Goal: Use online tool/utility: Utilize a website feature to perform a specific function

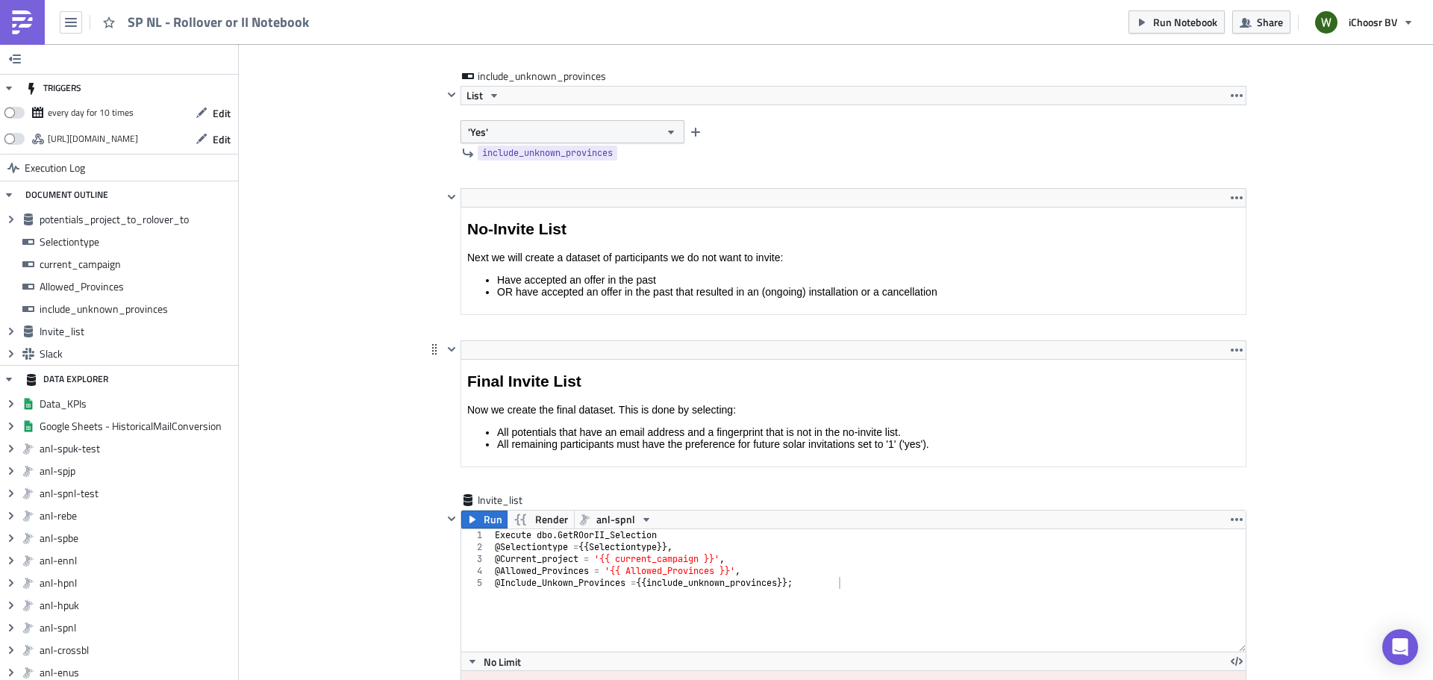
scroll to position [2538, 0]
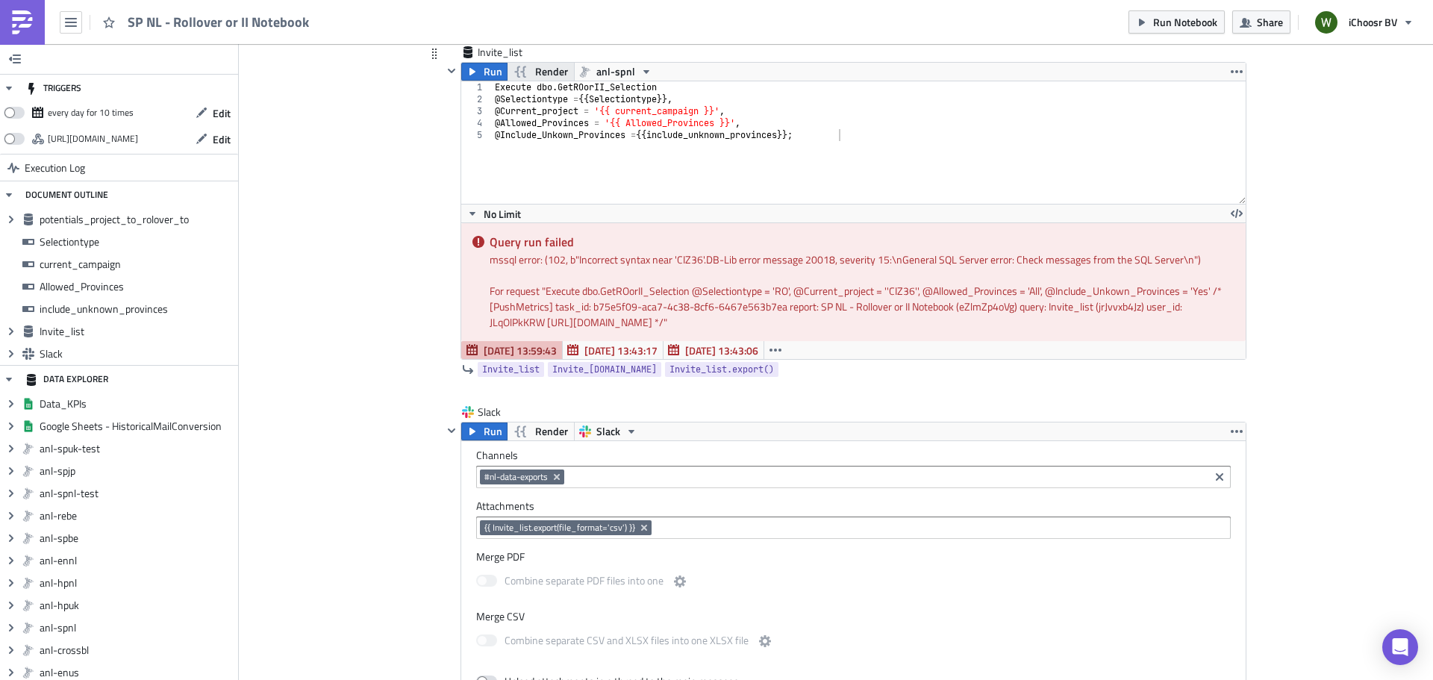
click at [553, 66] on span "Render" at bounding box center [551, 72] width 33 height 18
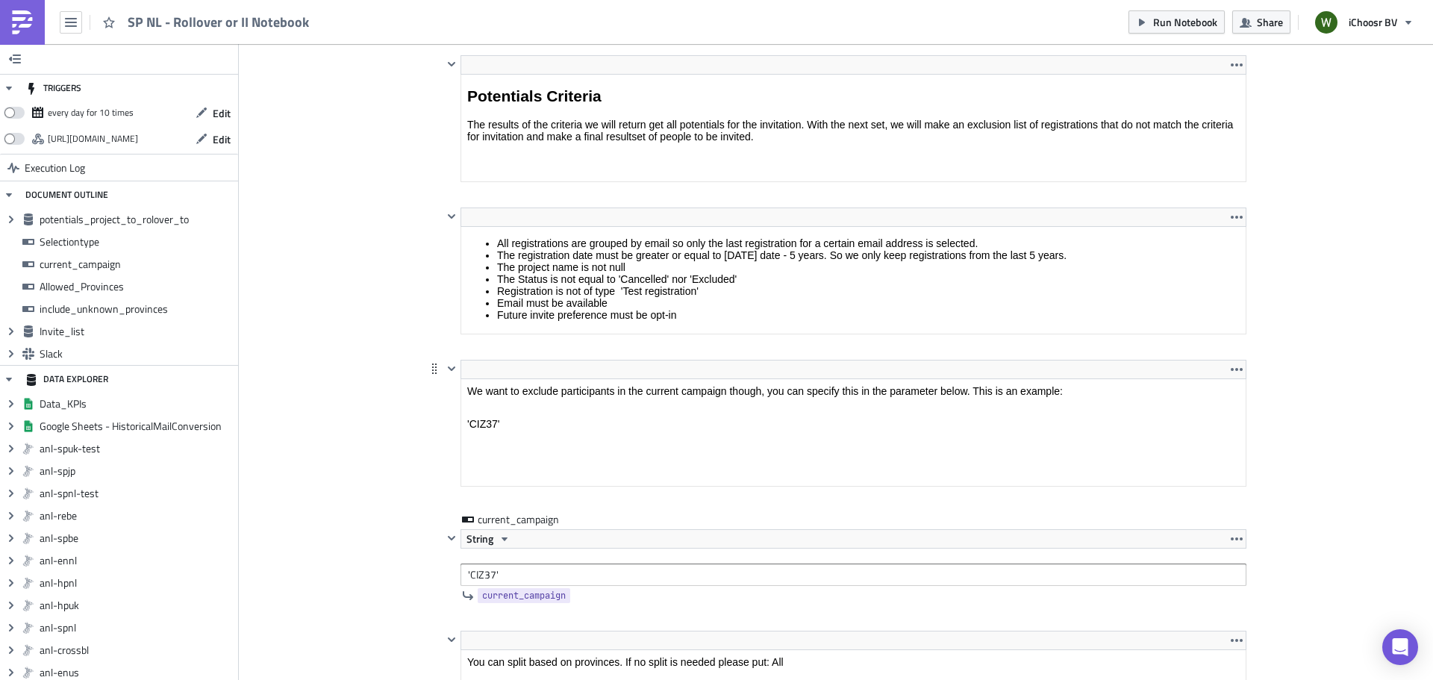
scroll to position [1194, 0]
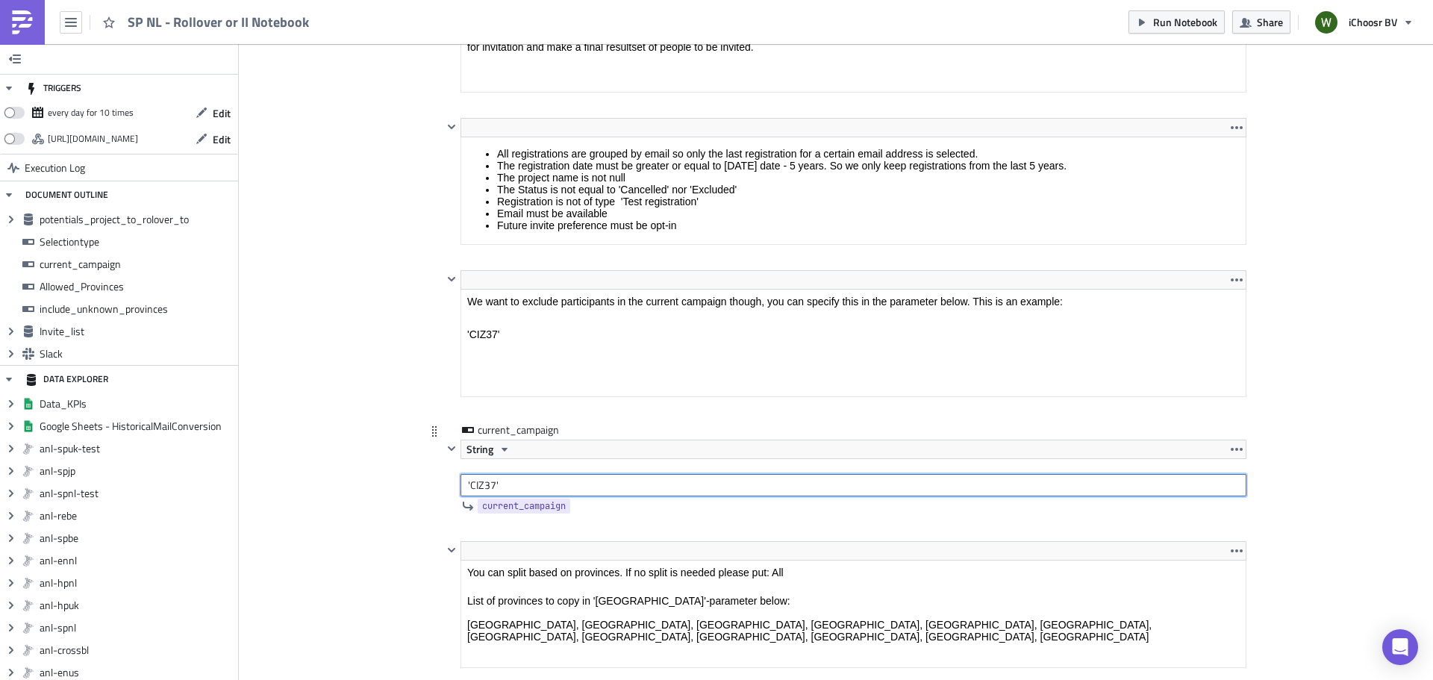
click at [463, 486] on input "'CIZ37'" at bounding box center [854, 485] width 786 height 22
click at [513, 482] on input "CIZ37'" at bounding box center [854, 485] width 786 height 22
type input "CIZ37"
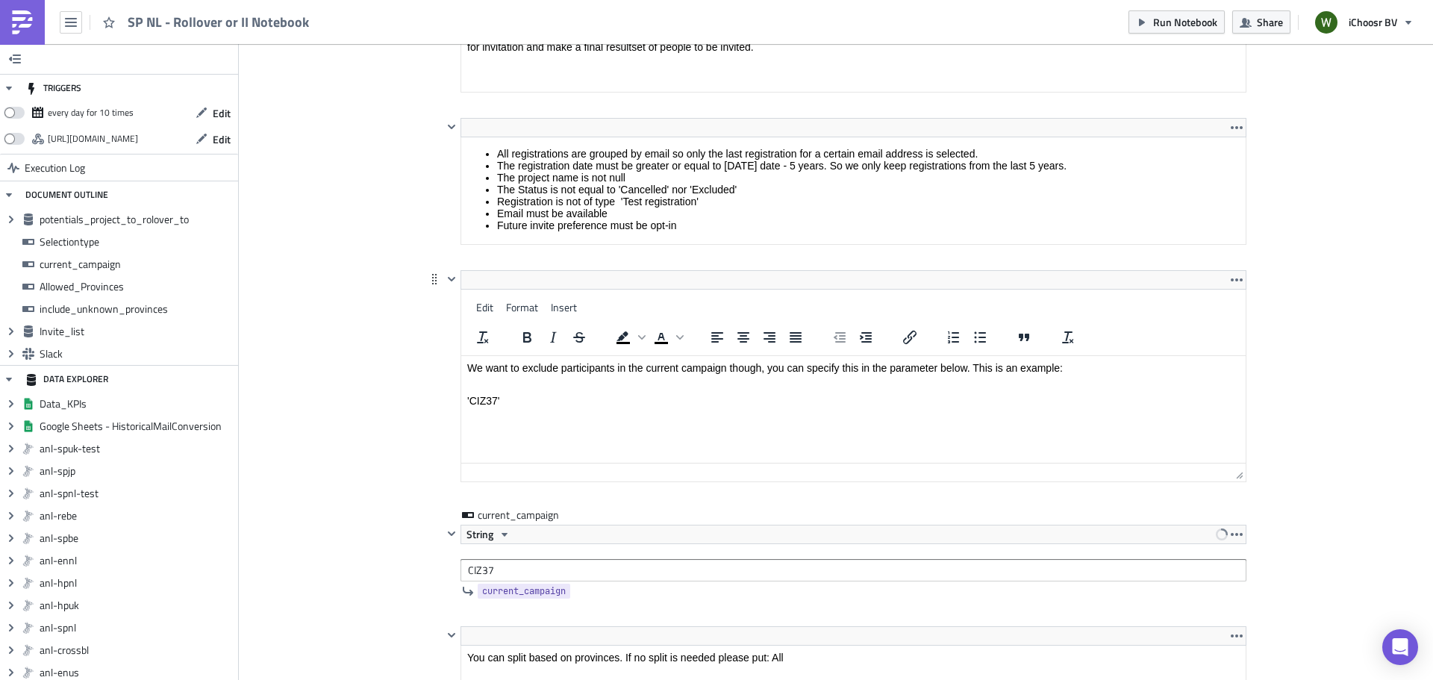
click at [529, 356] on html "We want to exclude participants in the current campaign though, you can specify…" at bounding box center [853, 384] width 784 height 57
click at [466, 400] on html "We want to exclude participants in the current campaign though, you can specify…" at bounding box center [853, 384] width 784 height 57
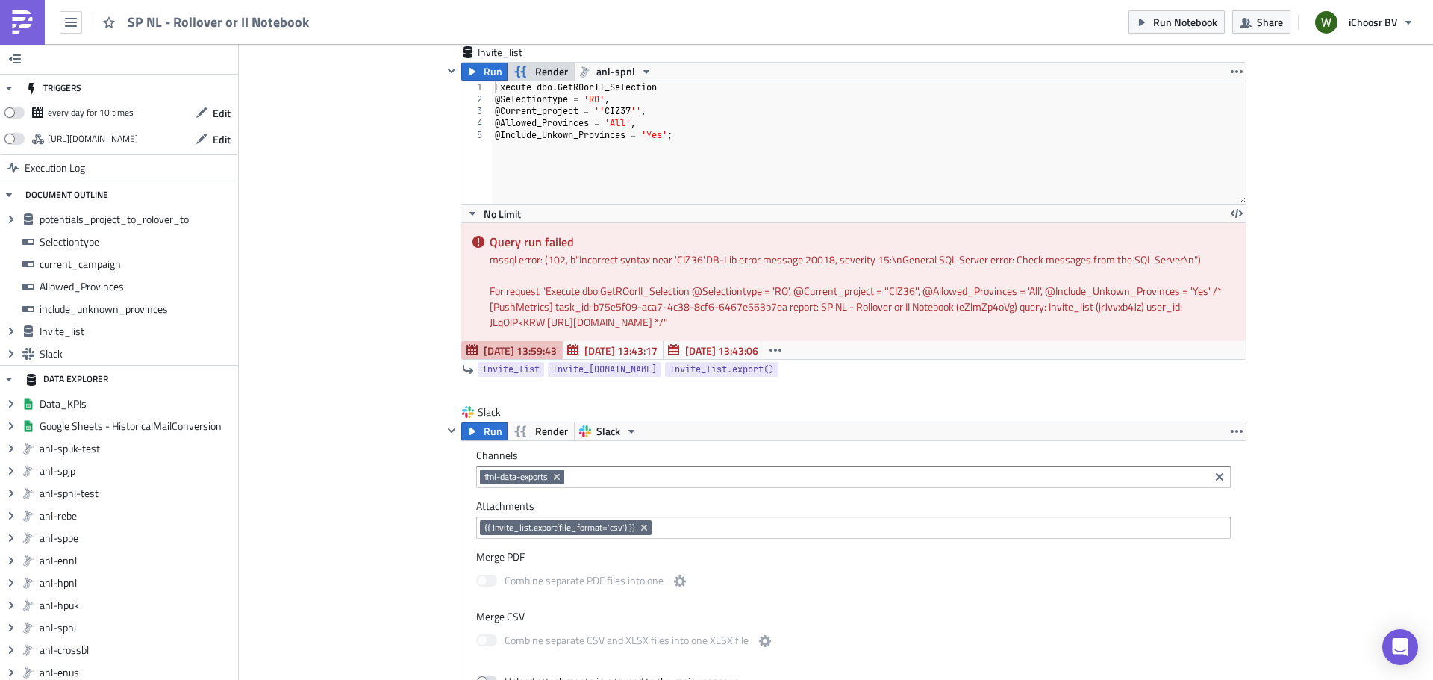
scroll to position [2388, 0]
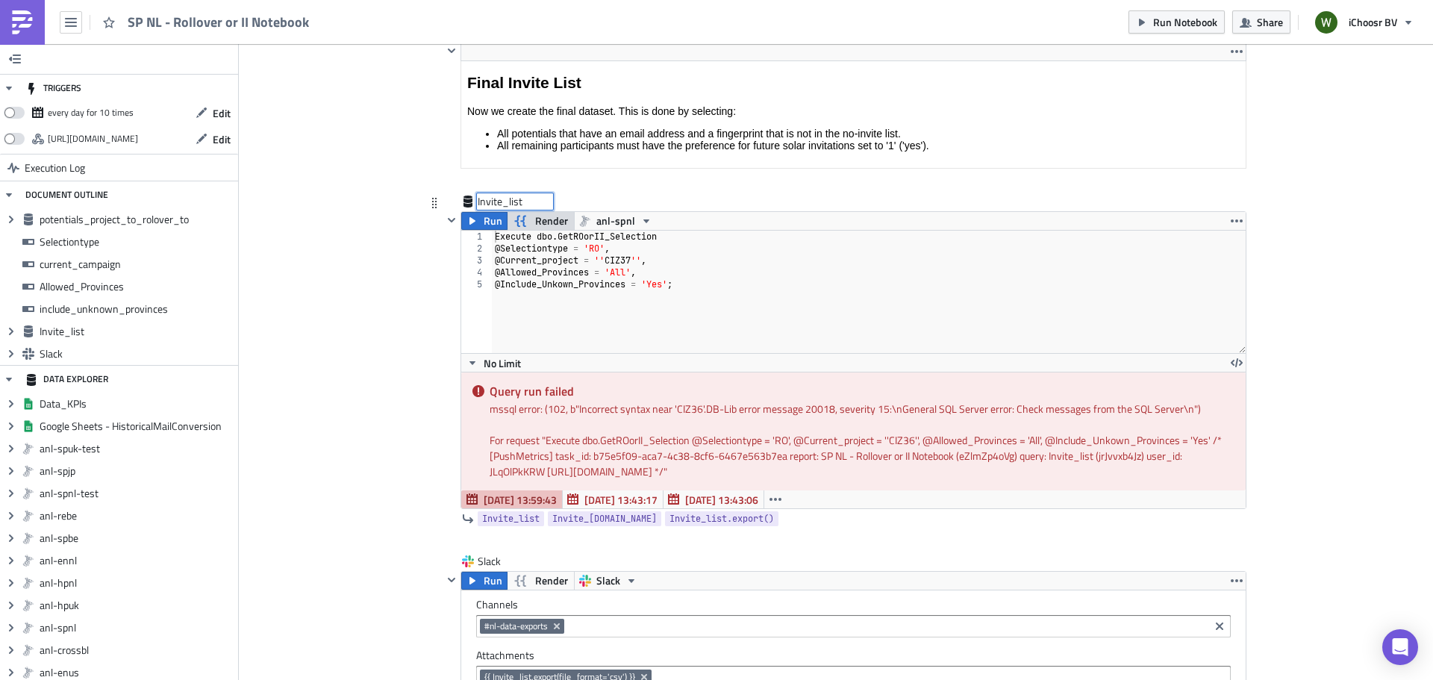
click at [478, 209] on div "Invite_list Invite_list" at bounding box center [515, 201] width 75 height 15
click at [484, 218] on span "Run" at bounding box center [493, 221] width 19 height 18
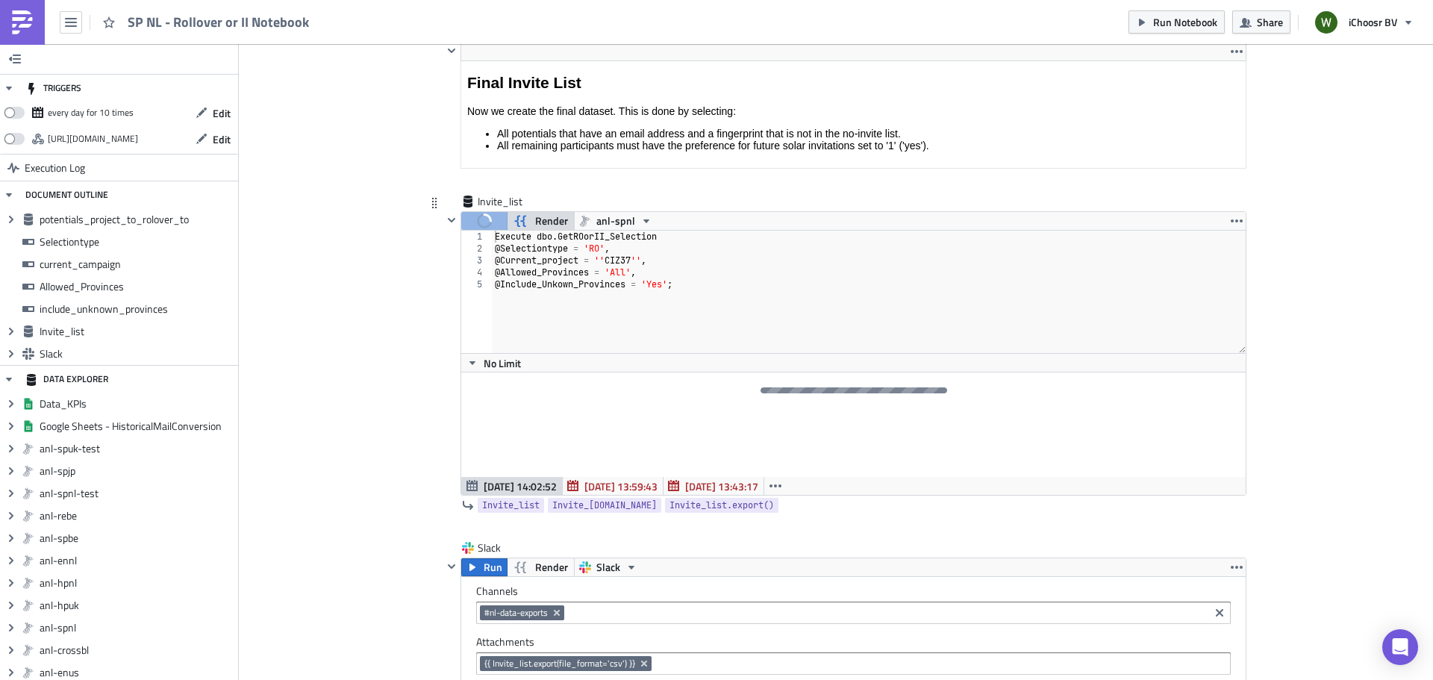
click at [542, 217] on span "Render" at bounding box center [551, 221] width 33 height 18
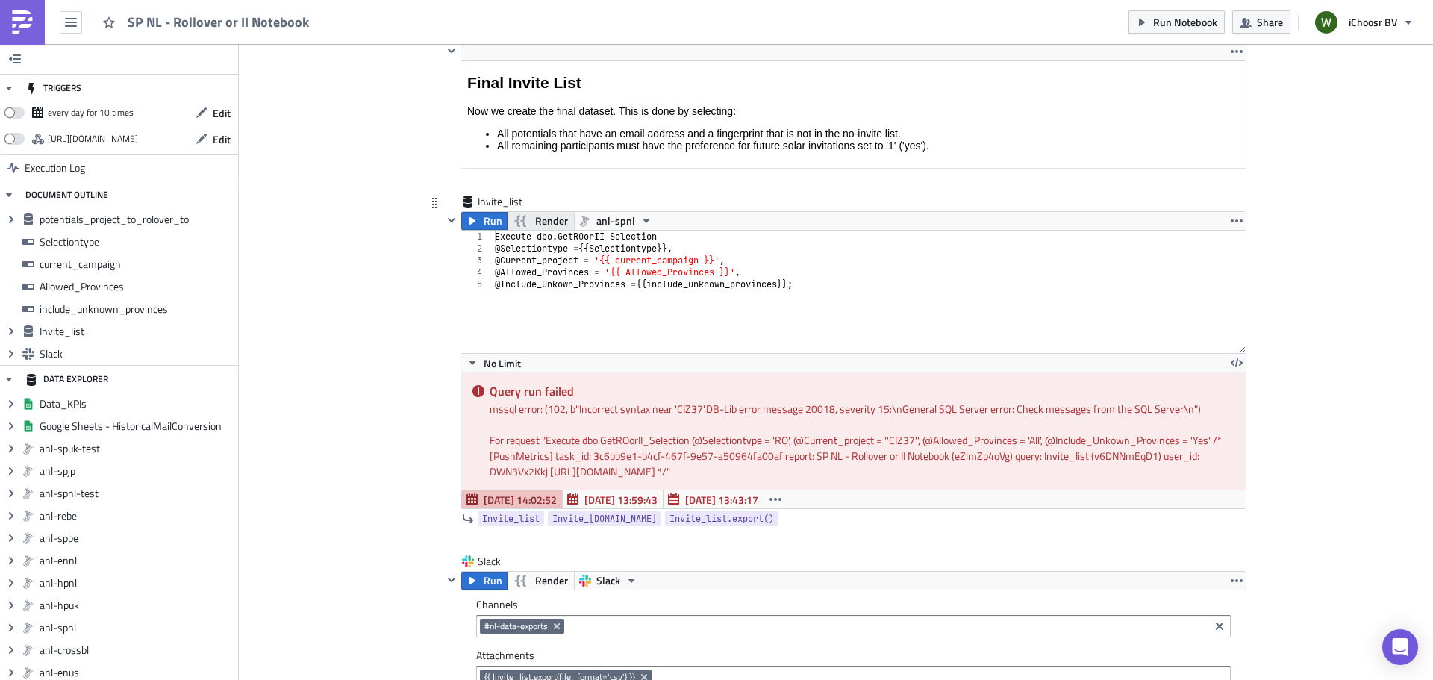
click at [542, 218] on span "Render" at bounding box center [551, 221] width 33 height 18
click at [484, 222] on span "Run" at bounding box center [493, 221] width 19 height 18
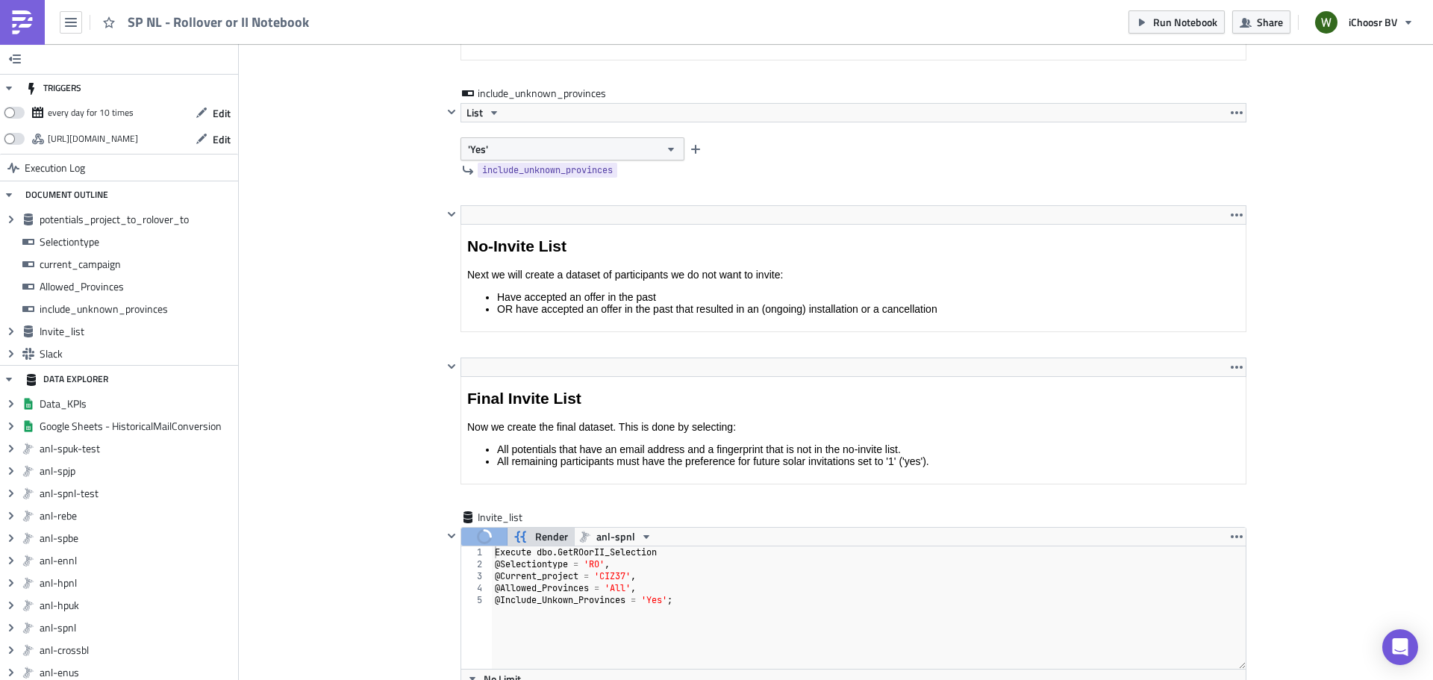
scroll to position [2068, 0]
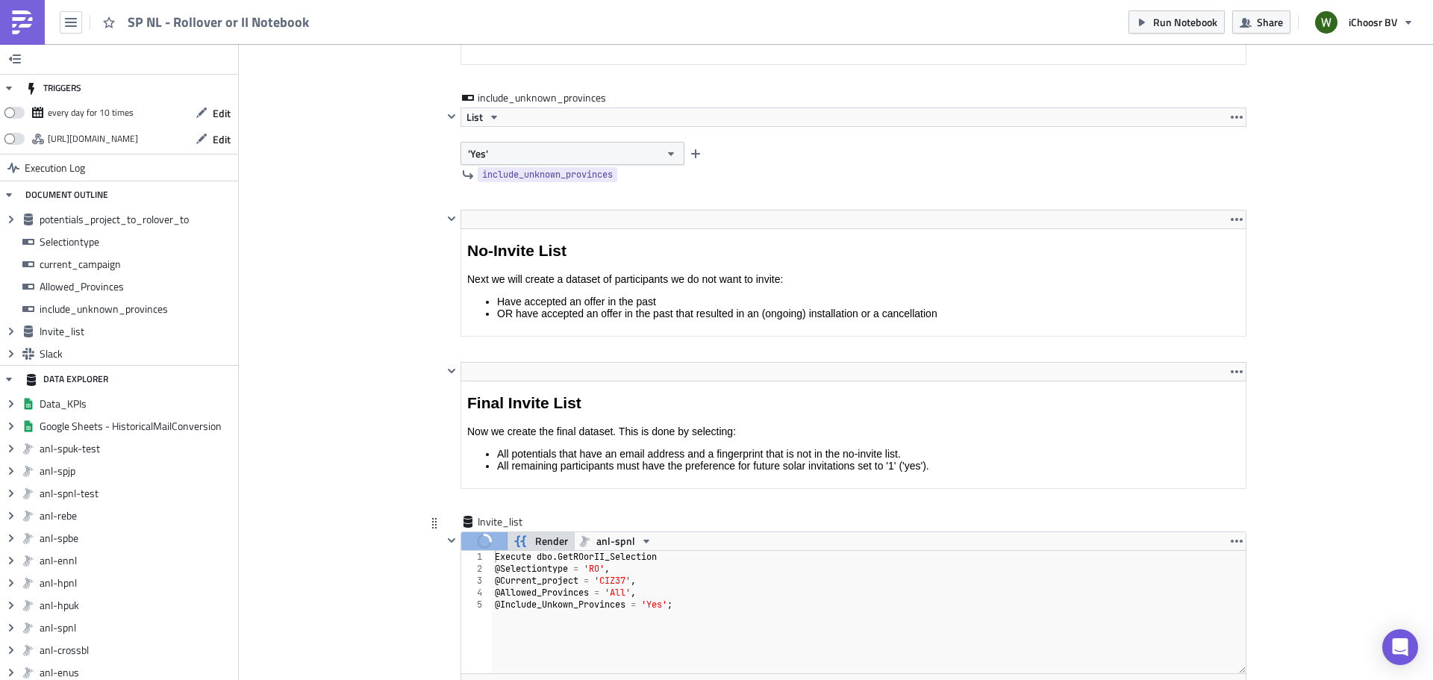
click at [535, 541] on span "Render" at bounding box center [551, 541] width 33 height 18
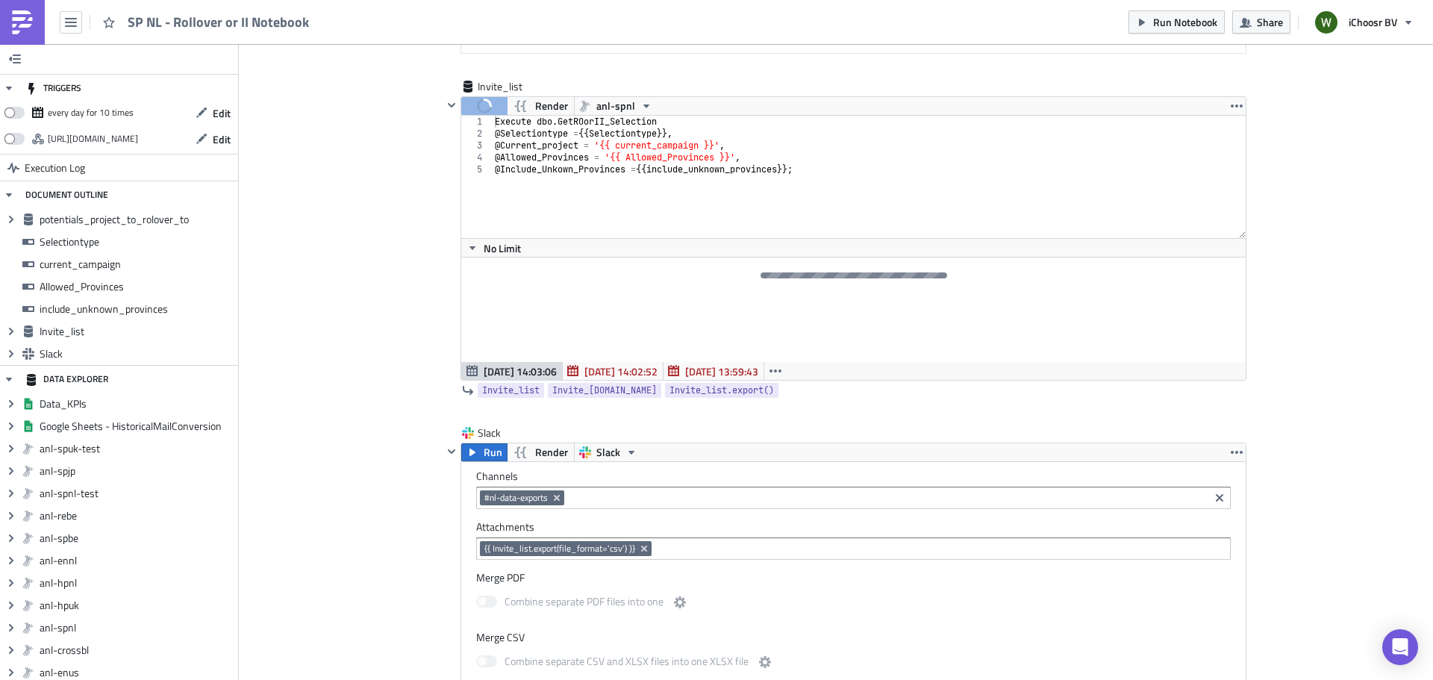
scroll to position [2516, 0]
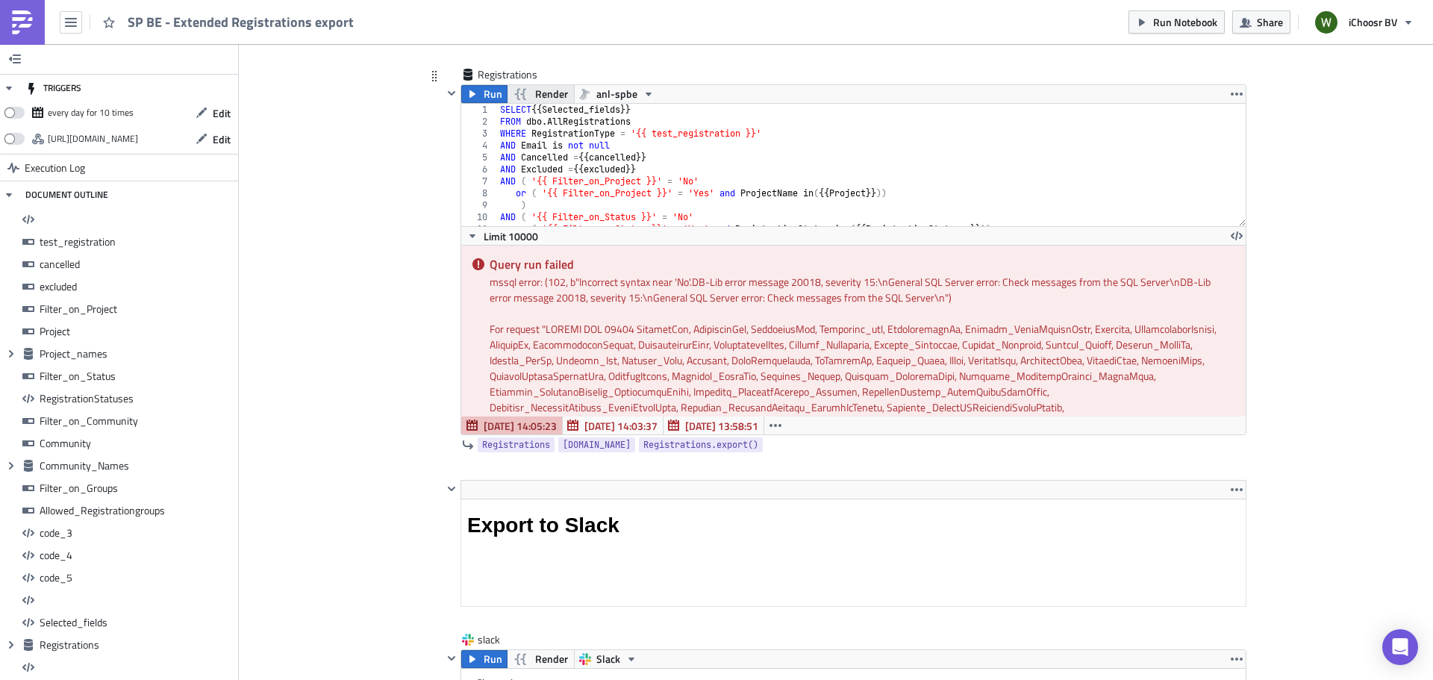
click at [535, 93] on span "Render" at bounding box center [551, 94] width 33 height 18
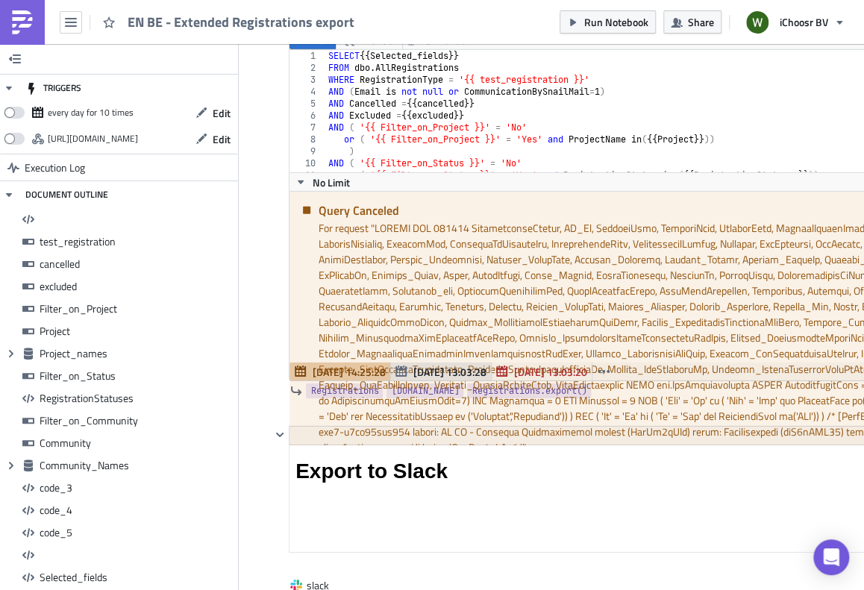
click at [443, 364] on span "Sep 11 13:03:28" at bounding box center [449, 372] width 73 height 16
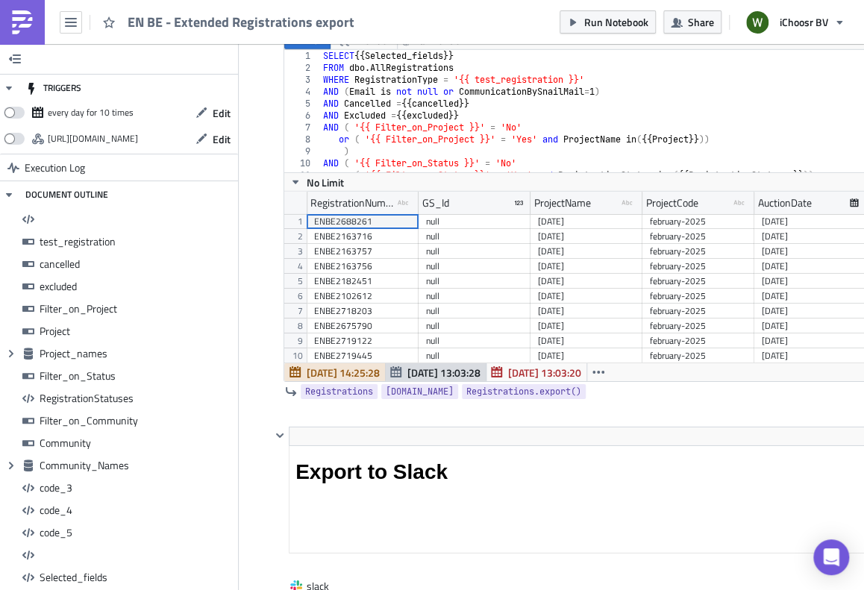
click at [331, 365] on span "Sep 11 14:25:28" at bounding box center [343, 373] width 73 height 16
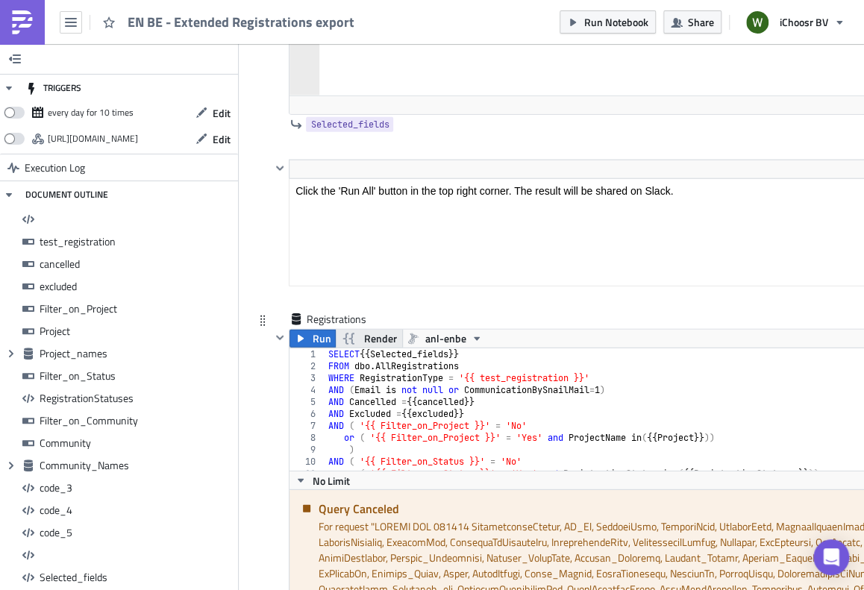
click at [372, 330] on span "Render" at bounding box center [379, 339] width 33 height 18
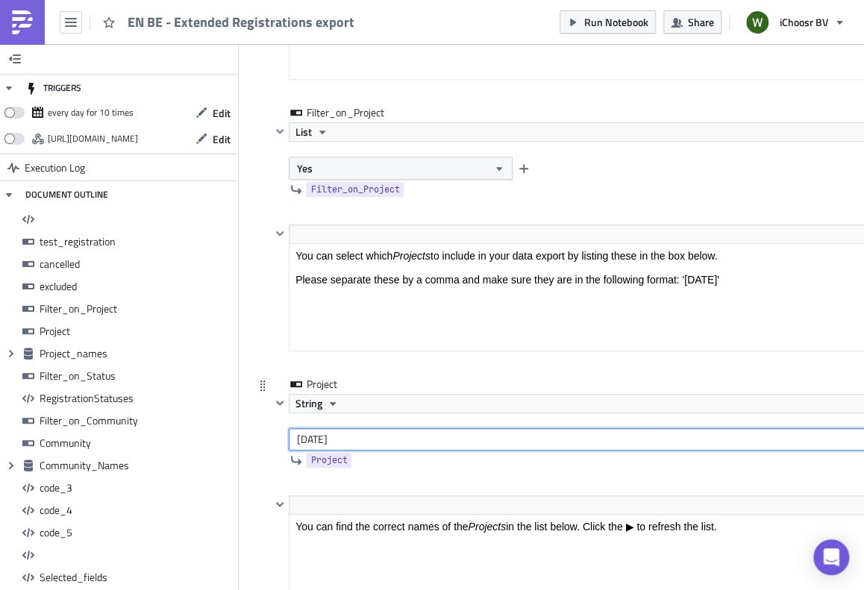
click at [296, 435] on input "[DATE]" at bounding box center [682, 439] width 786 height 22
click at [374, 436] on input "'[DATE]" at bounding box center [682, 439] width 786 height 22
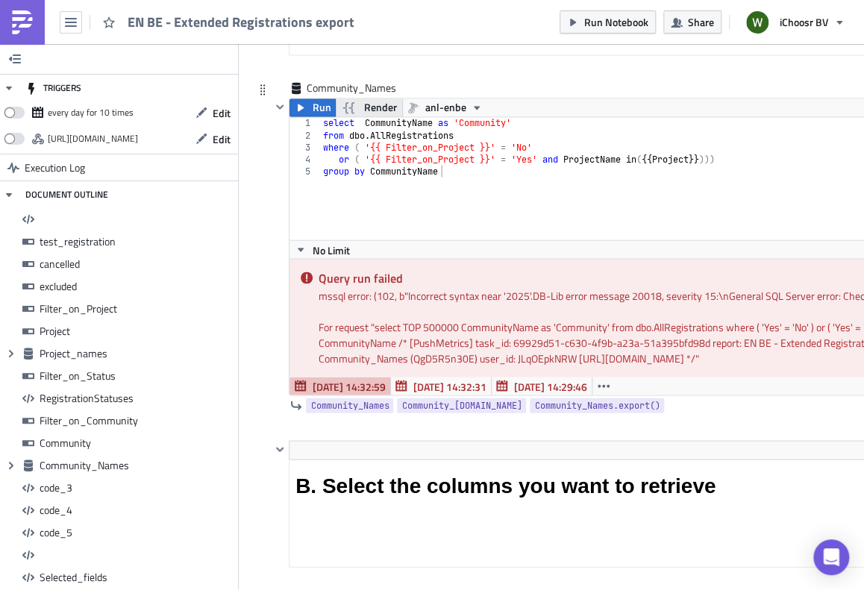
type input "'[DATE]'"
click at [370, 107] on span "Render" at bounding box center [379, 108] width 33 height 18
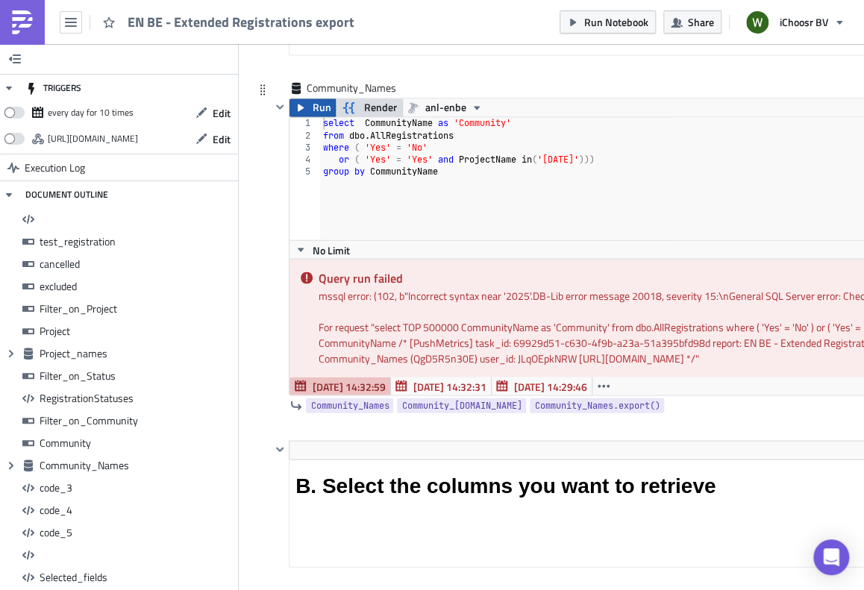
click at [301, 102] on icon "button" at bounding box center [301, 108] width 12 height 12
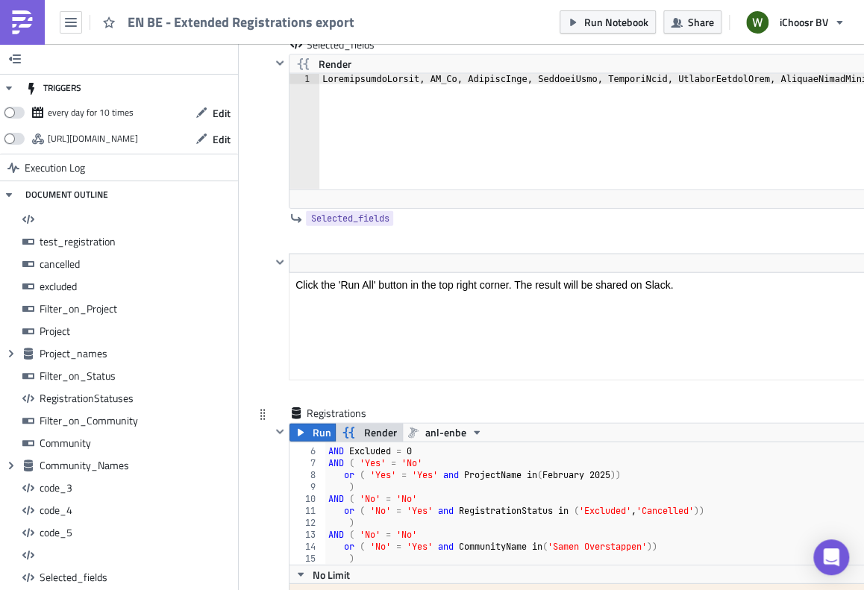
scroll to position [10019, 0]
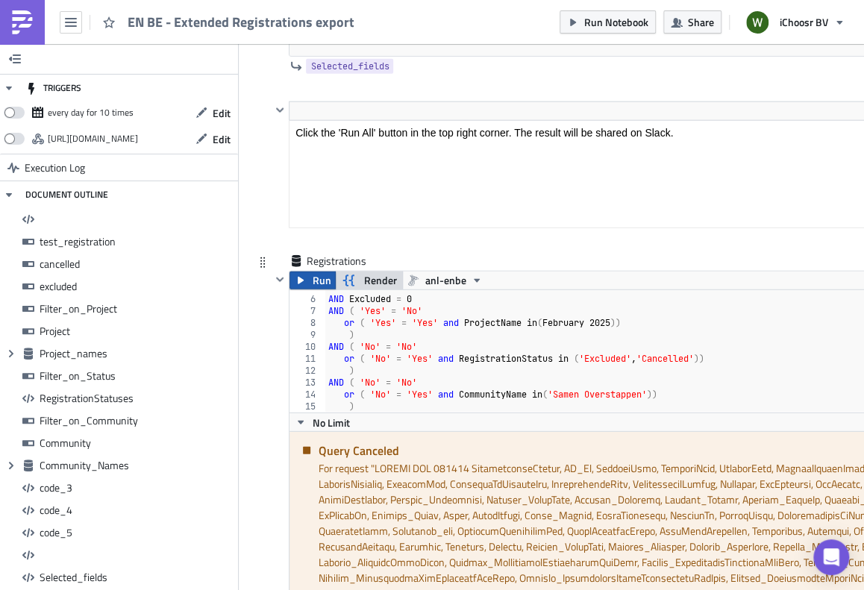
click at [316, 272] on span "Run" at bounding box center [321, 281] width 19 height 18
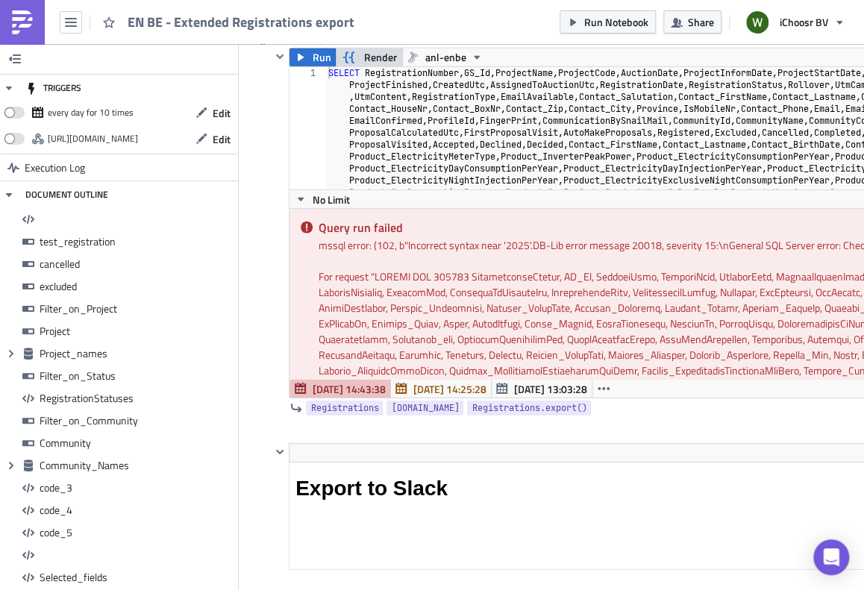
scroll to position [10235, 0]
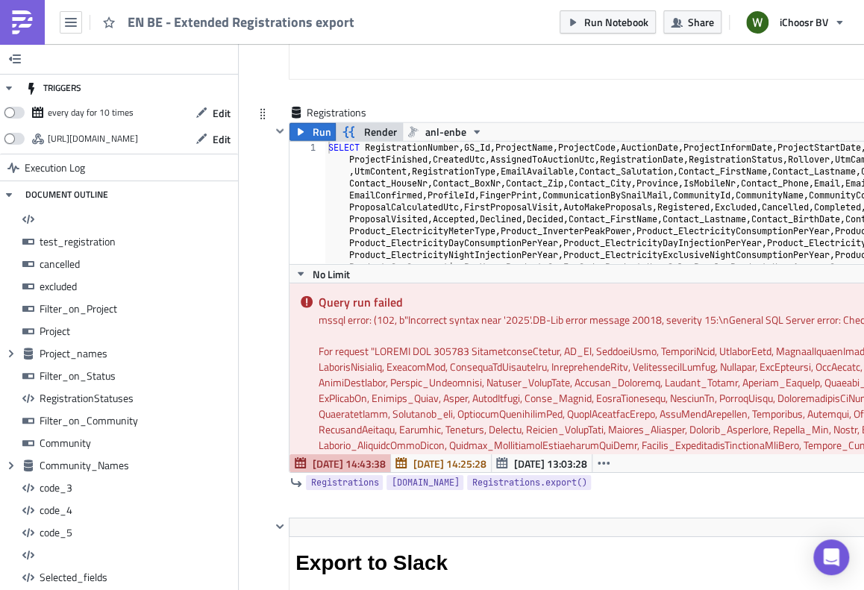
click at [363, 123] on span "Render" at bounding box center [379, 132] width 33 height 18
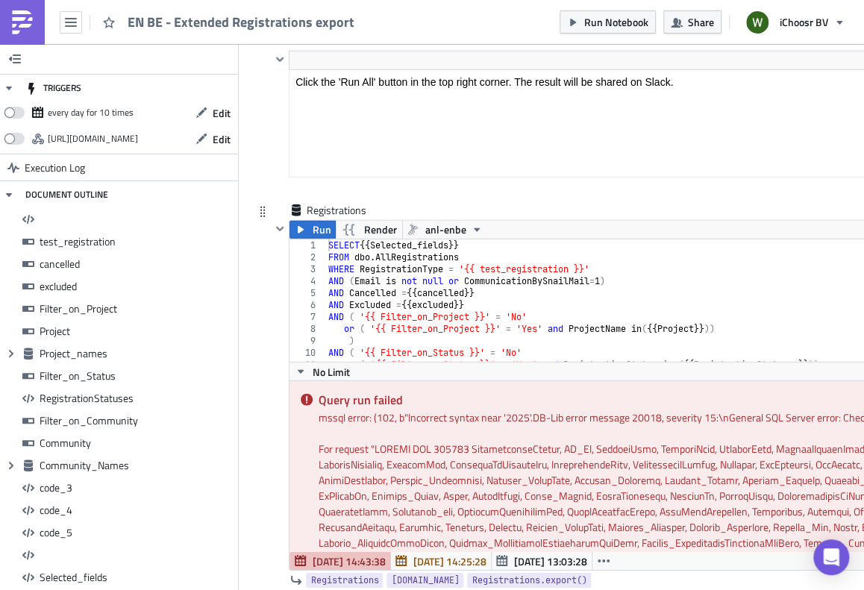
scroll to position [10011, 0]
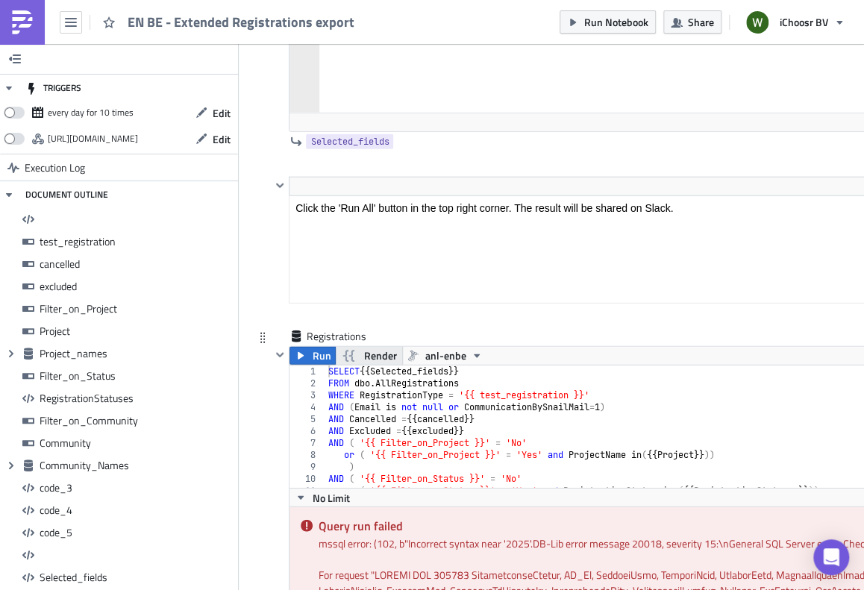
click at [379, 347] on span "Render" at bounding box center [379, 356] width 33 height 18
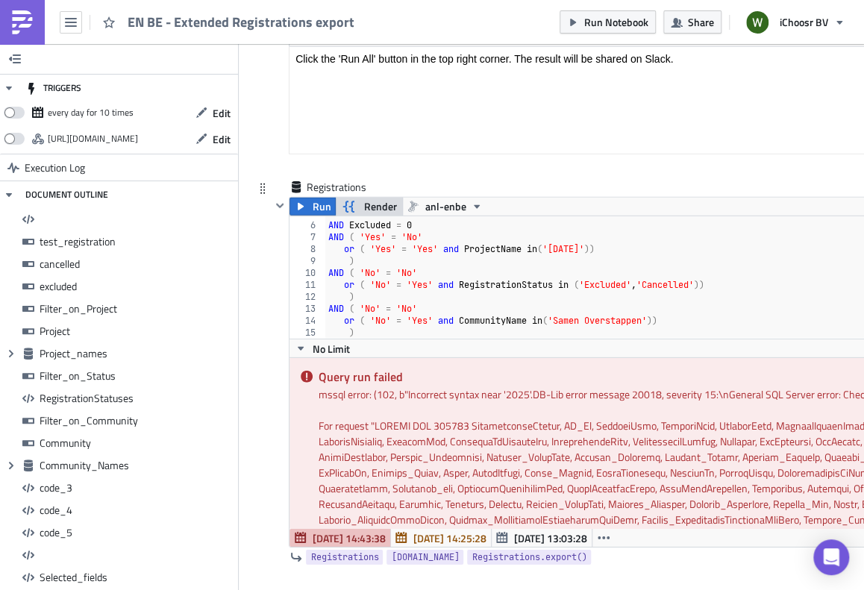
scroll to position [10235, 0]
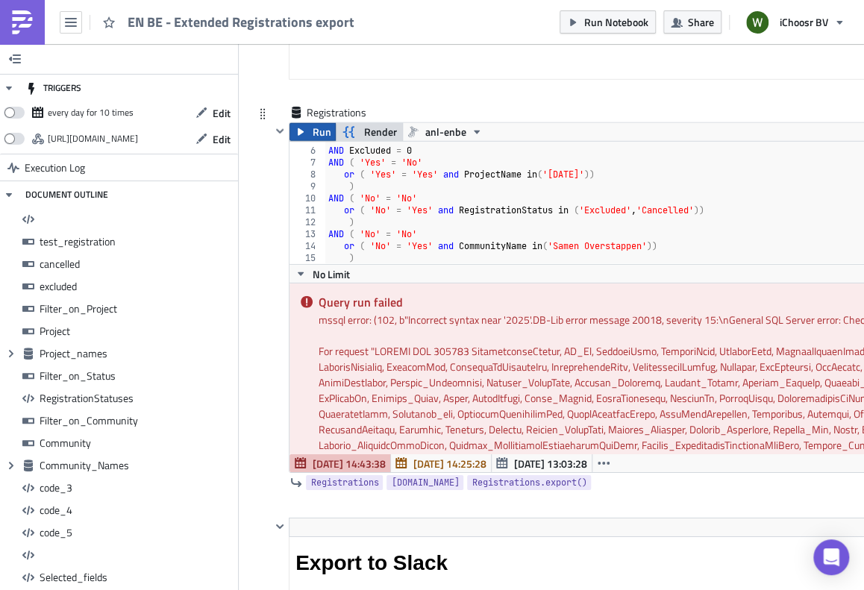
click at [316, 123] on span "Run" at bounding box center [321, 132] width 19 height 18
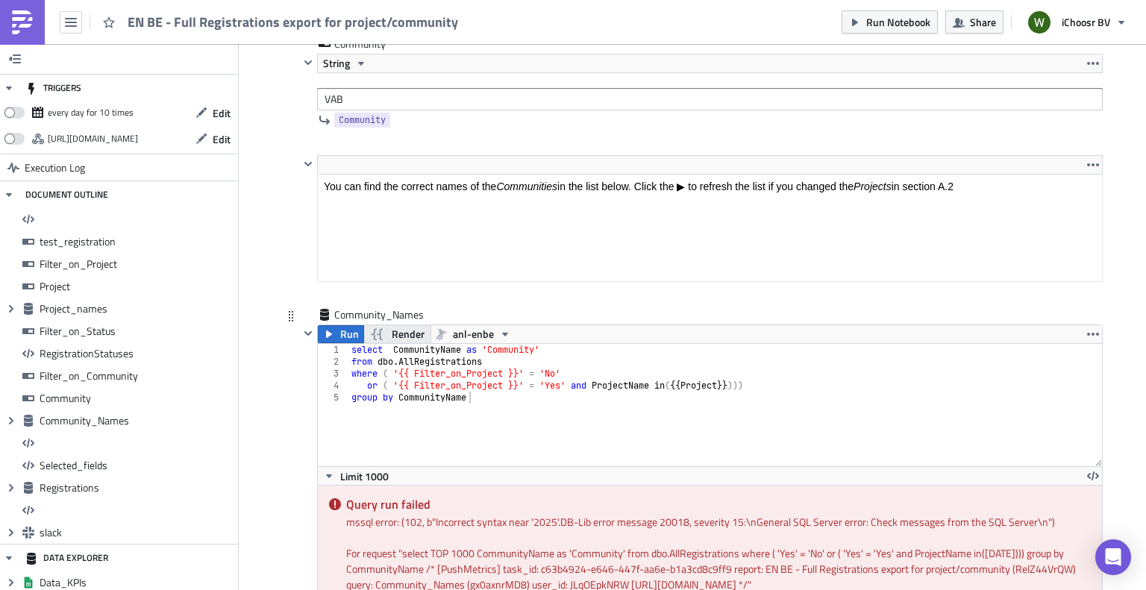
click at [405, 327] on span "Render" at bounding box center [408, 334] width 33 height 18
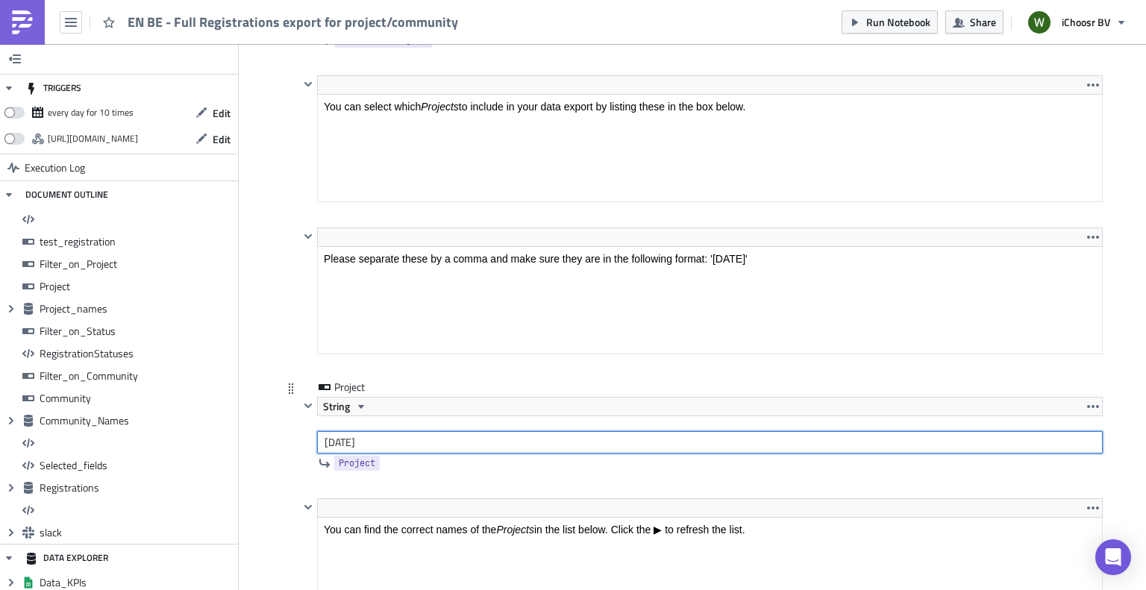
click at [317, 433] on input "[DATE]" at bounding box center [710, 442] width 786 height 22
click at [394, 432] on input "'[DATE]" at bounding box center [710, 442] width 786 height 22
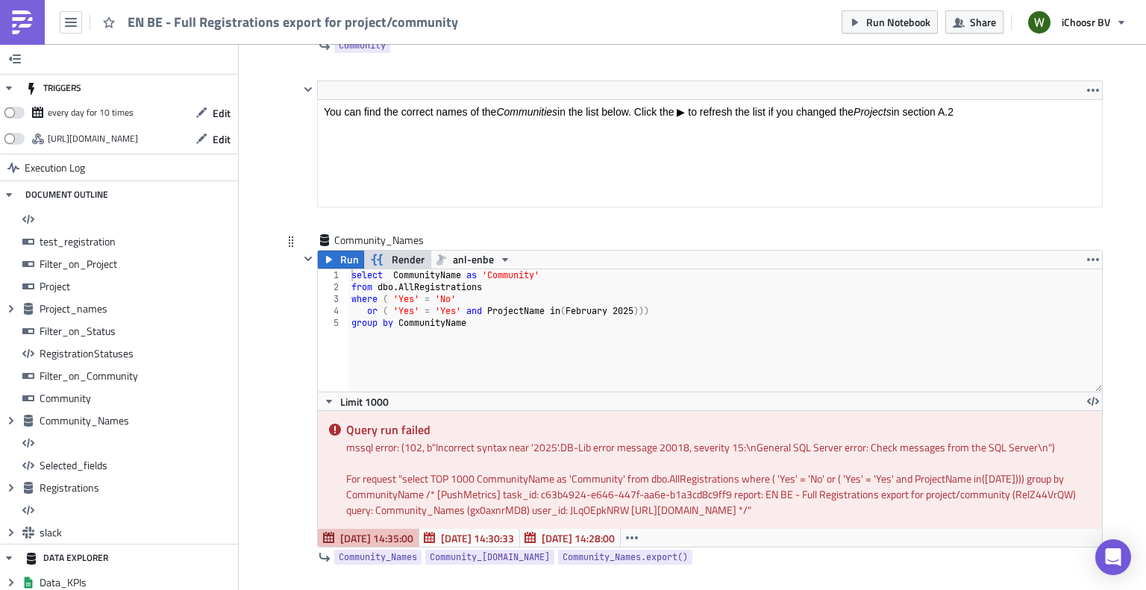
click at [402, 253] on span "Render" at bounding box center [408, 260] width 33 height 18
click at [402, 254] on span "Render" at bounding box center [408, 260] width 33 height 18
click at [340, 252] on span "Run" at bounding box center [349, 260] width 19 height 18
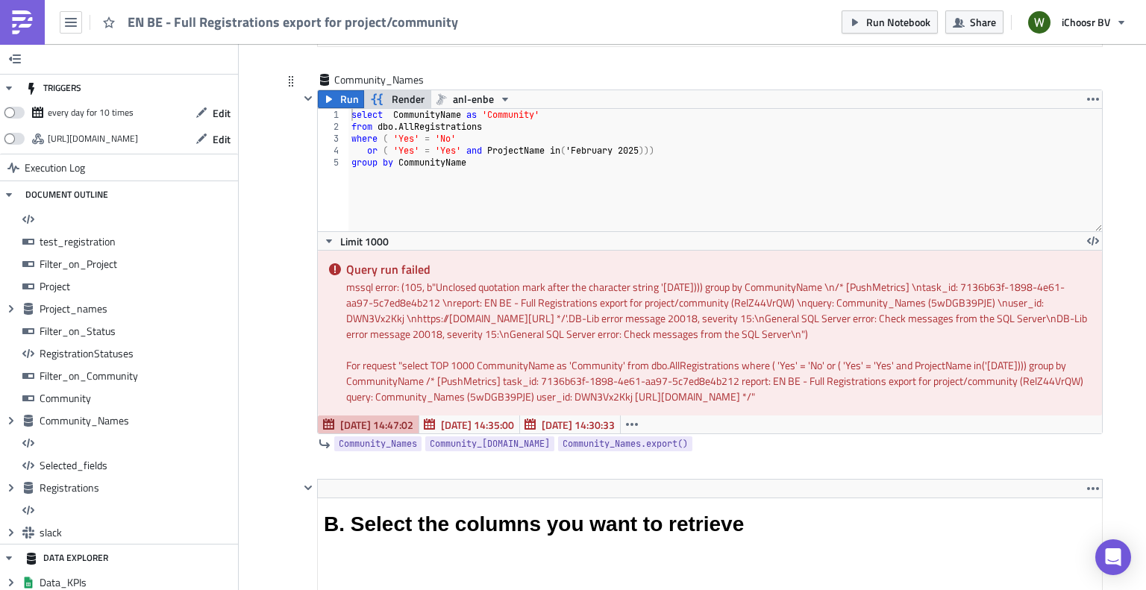
scroll to position [5153, 0]
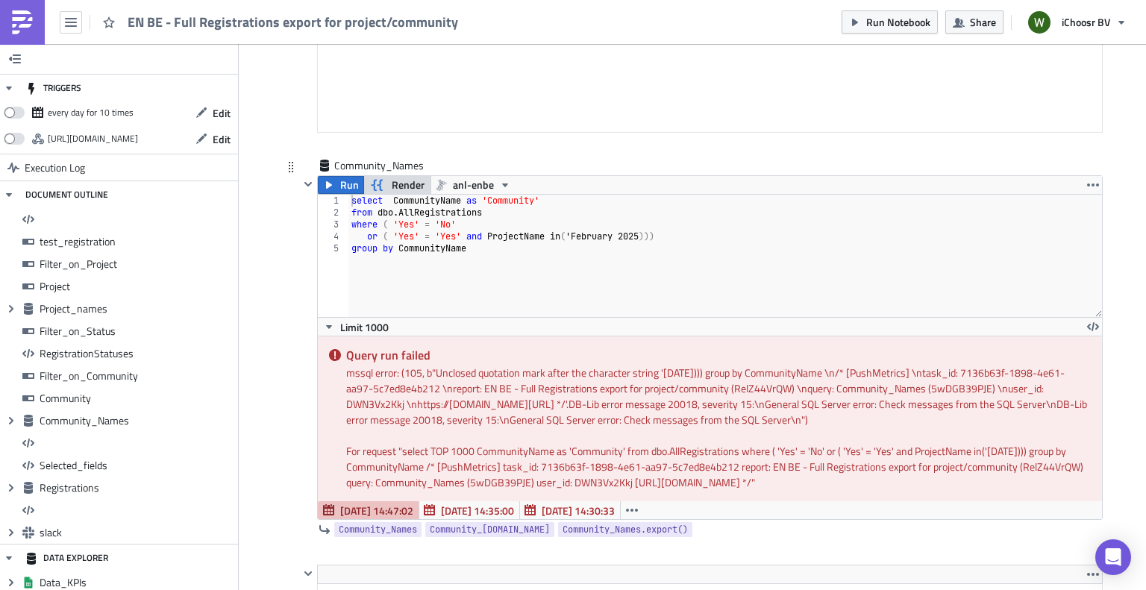
click at [394, 176] on span "Render" at bounding box center [408, 185] width 33 height 18
click at [406, 176] on span "Render" at bounding box center [408, 185] width 33 height 18
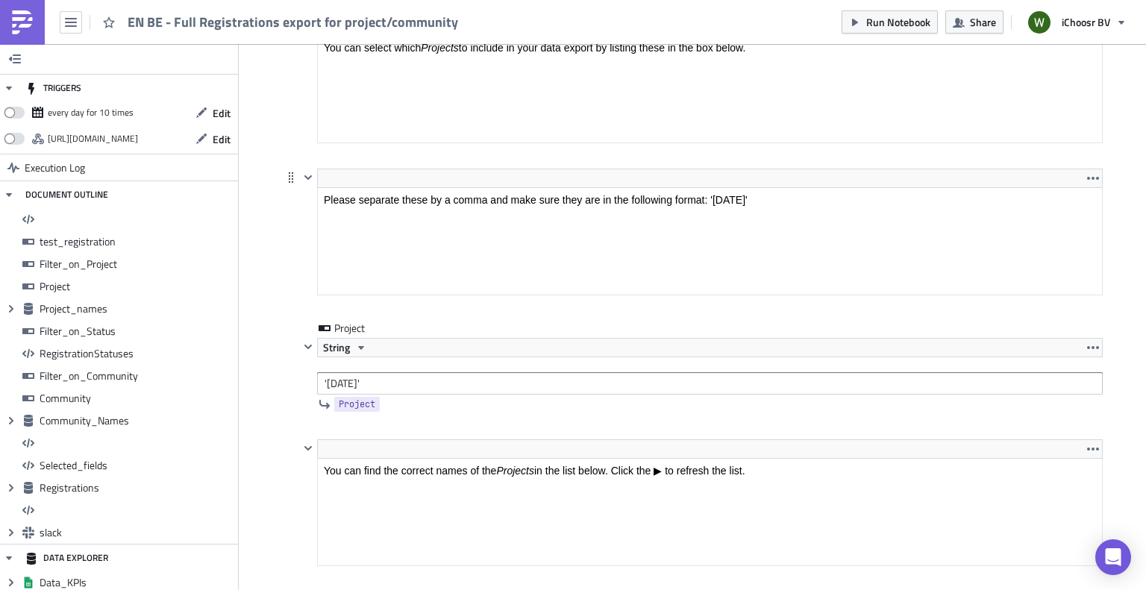
scroll to position [2538, 0]
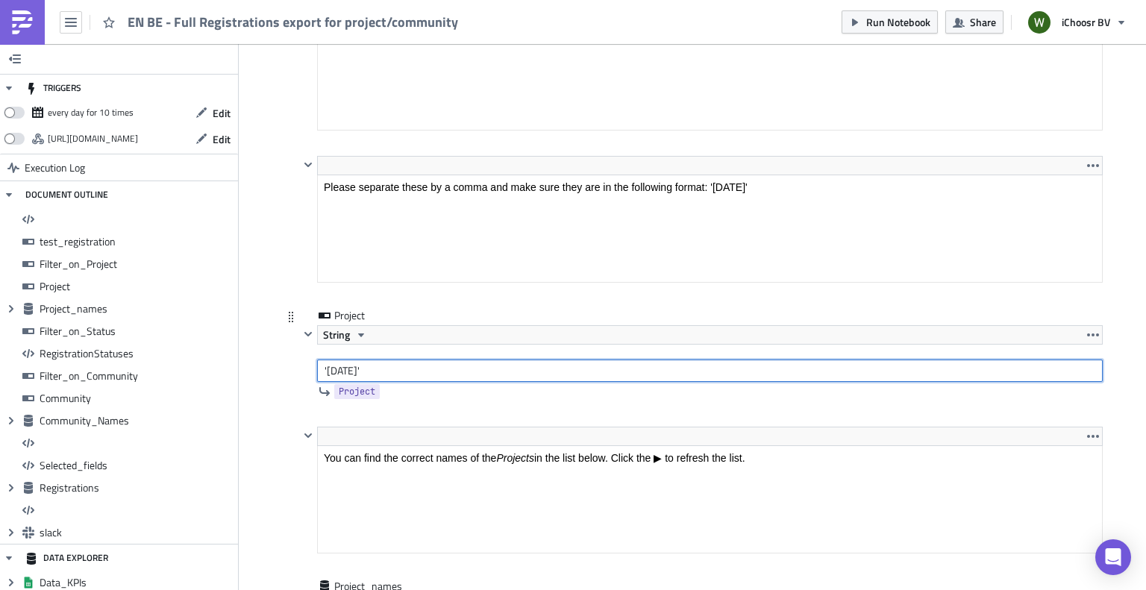
click at [419, 366] on input "'[DATE]'" at bounding box center [710, 371] width 786 height 22
type input "'[DATE]'"
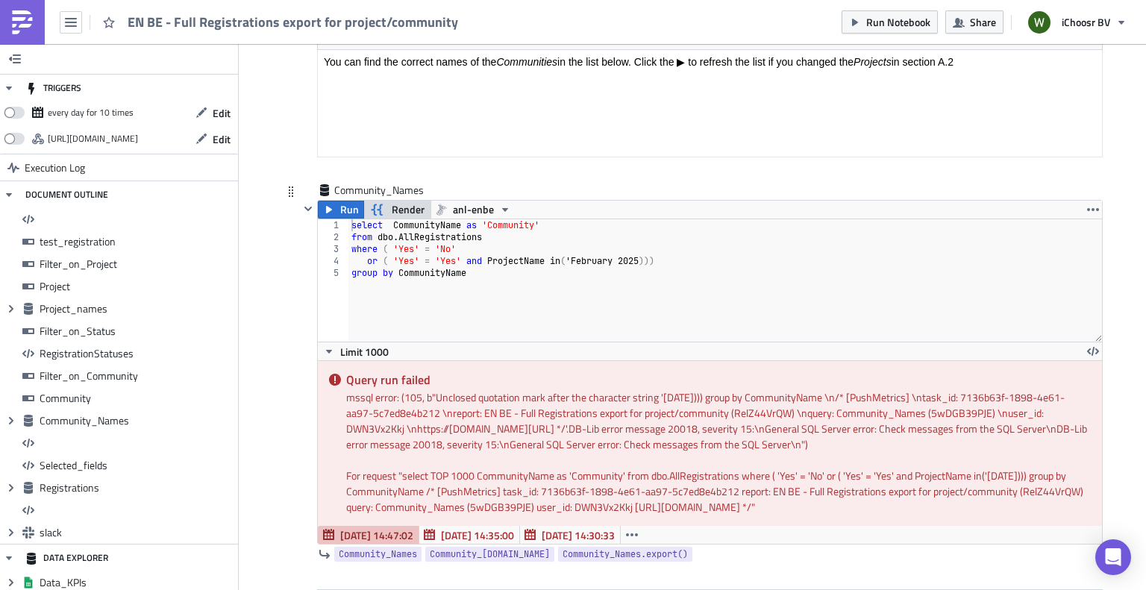
scroll to position [5150, 0]
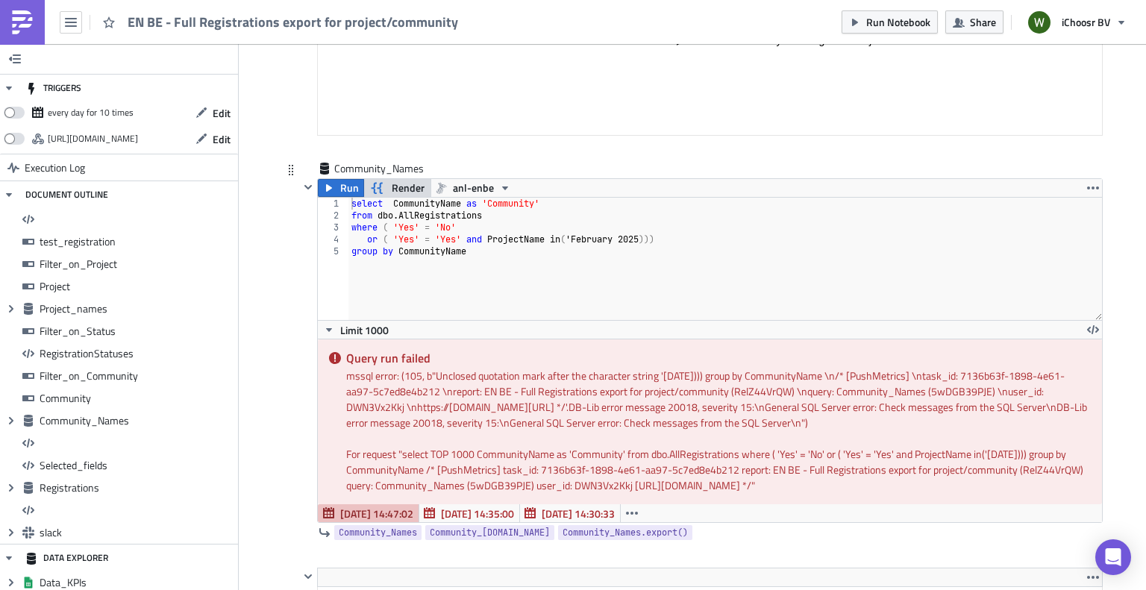
click at [392, 182] on span "Render" at bounding box center [408, 188] width 33 height 18
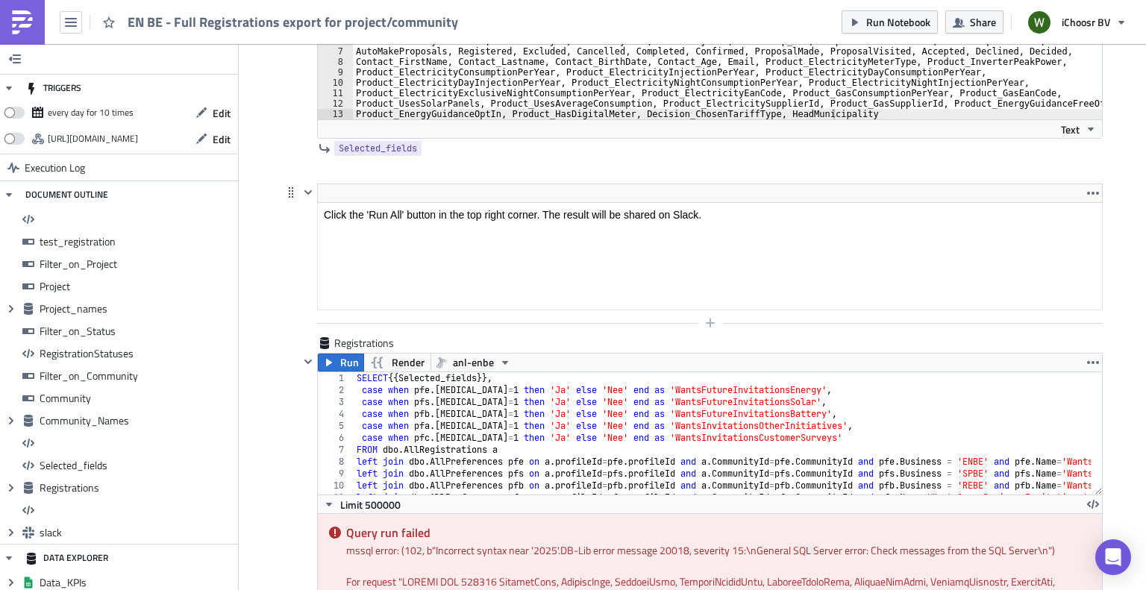
scroll to position [8210, 0]
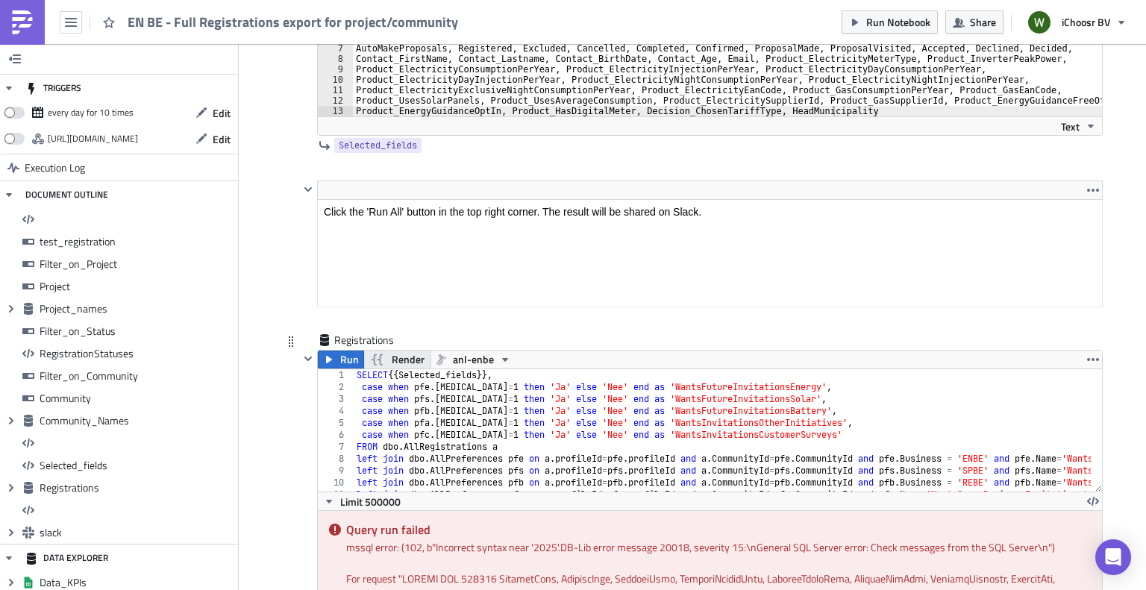
click at [398, 351] on span "Render" at bounding box center [408, 360] width 33 height 18
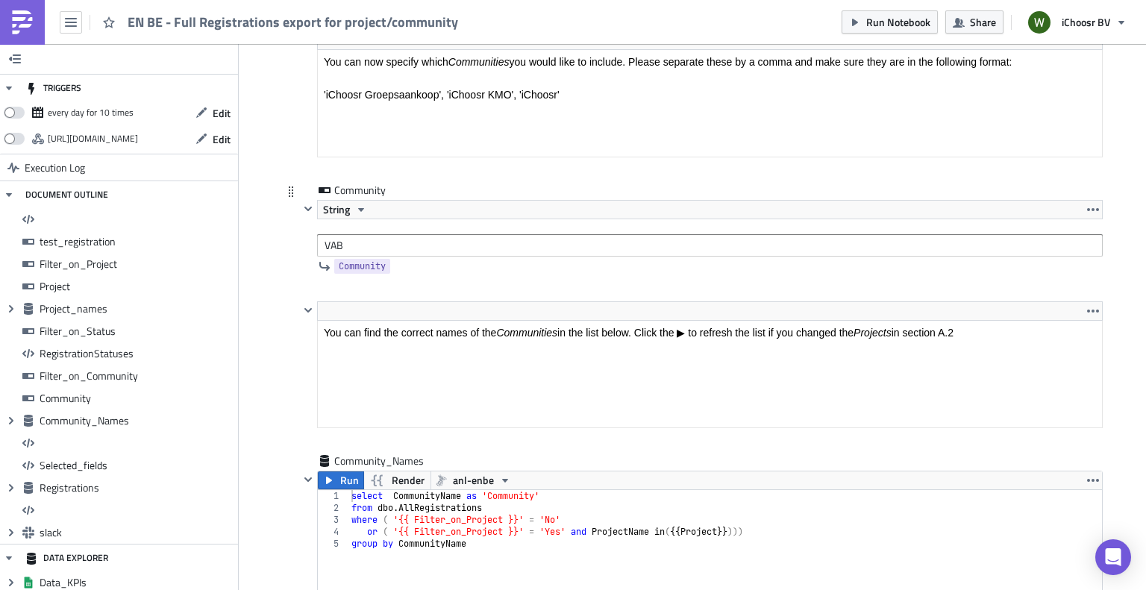
scroll to position [4851, 0]
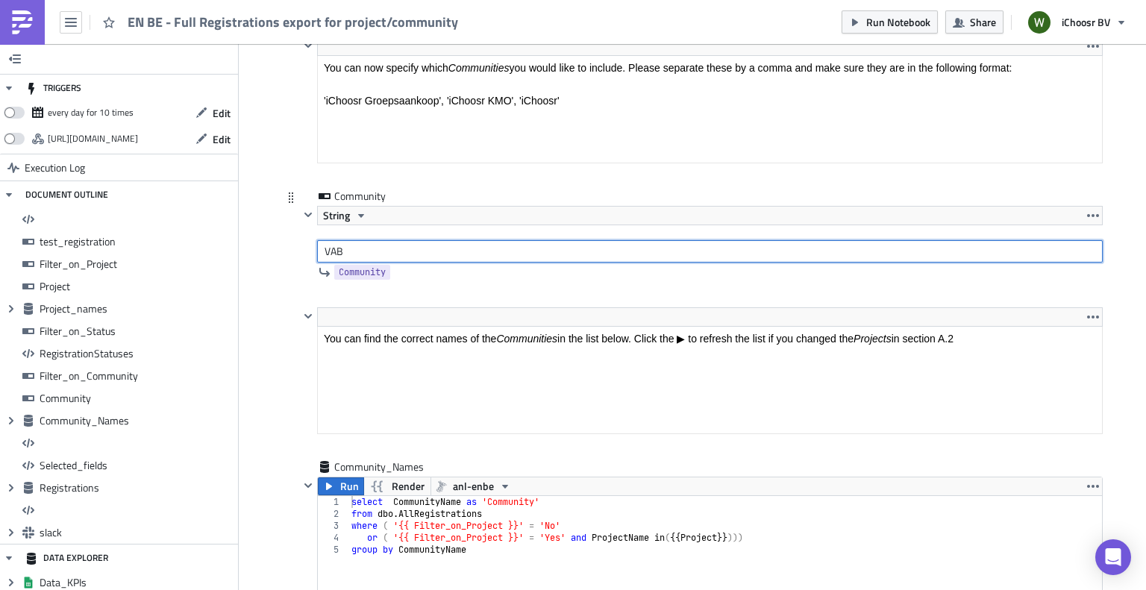
click at [320, 240] on input "VAB" at bounding box center [710, 251] width 786 height 22
click at [349, 246] on input "'VAB" at bounding box center [710, 251] width 786 height 22
click at [499, 251] on input "'VAB'" at bounding box center [710, 251] width 786 height 22
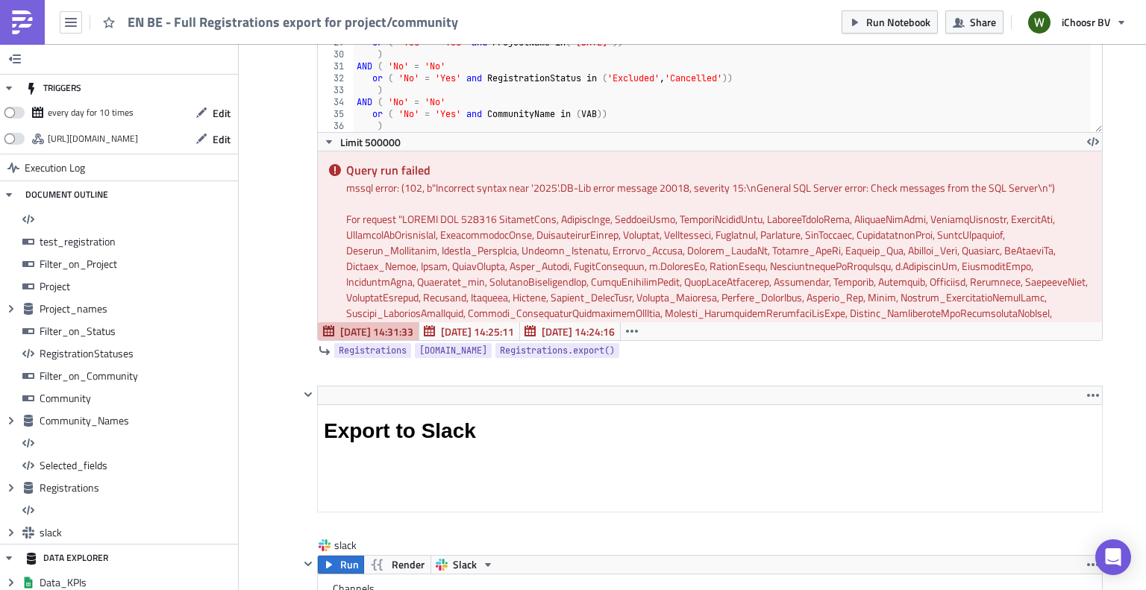
scroll to position [8434, 0]
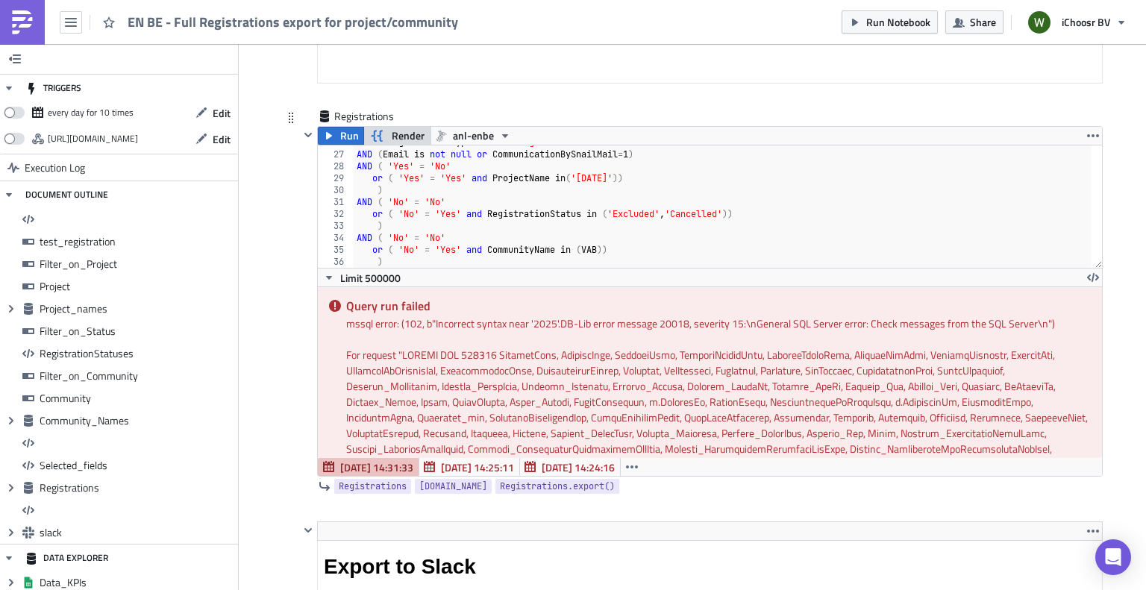
type input "'VAB'"
type textarea "SELECT RegistrationNumber, GS_Id, ProjectName, ProjectCode, AuctionDate, Projec…"
click at [331, 128] on div "Run Render anl-enbe SELECT RegistrationNumber, GS_Id, ProjectName, ProjectCode,…" at bounding box center [710, 301] width 786 height 351
click at [331, 127] on button "Run" at bounding box center [341, 136] width 46 height 18
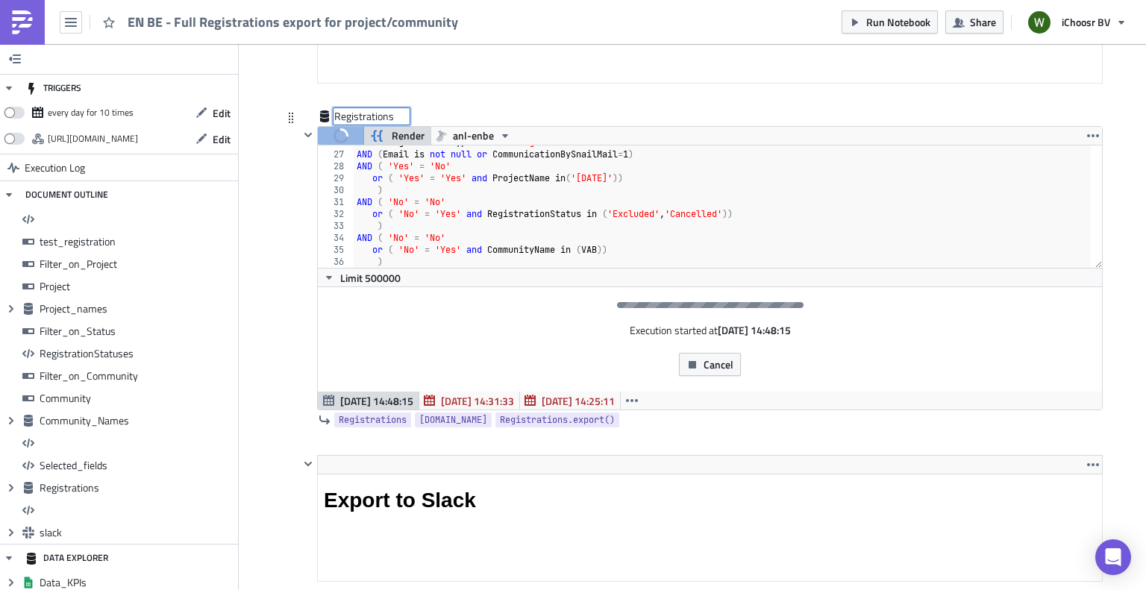
click at [396, 109] on div "Registrations Registrations" at bounding box center [371, 116] width 75 height 15
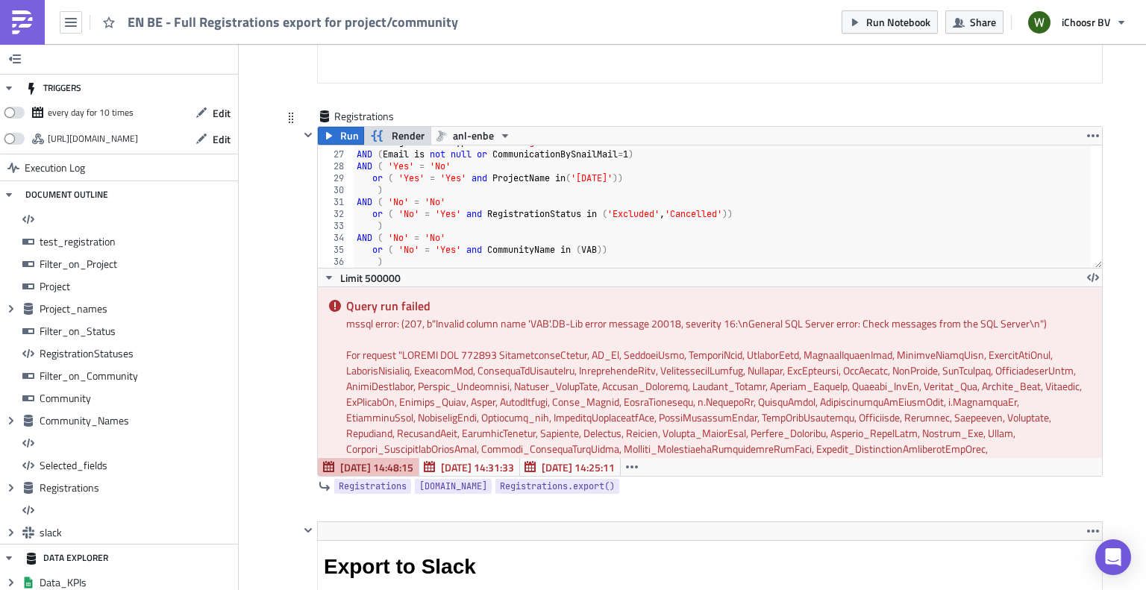
click at [396, 127] on span "Render" at bounding box center [408, 136] width 33 height 18
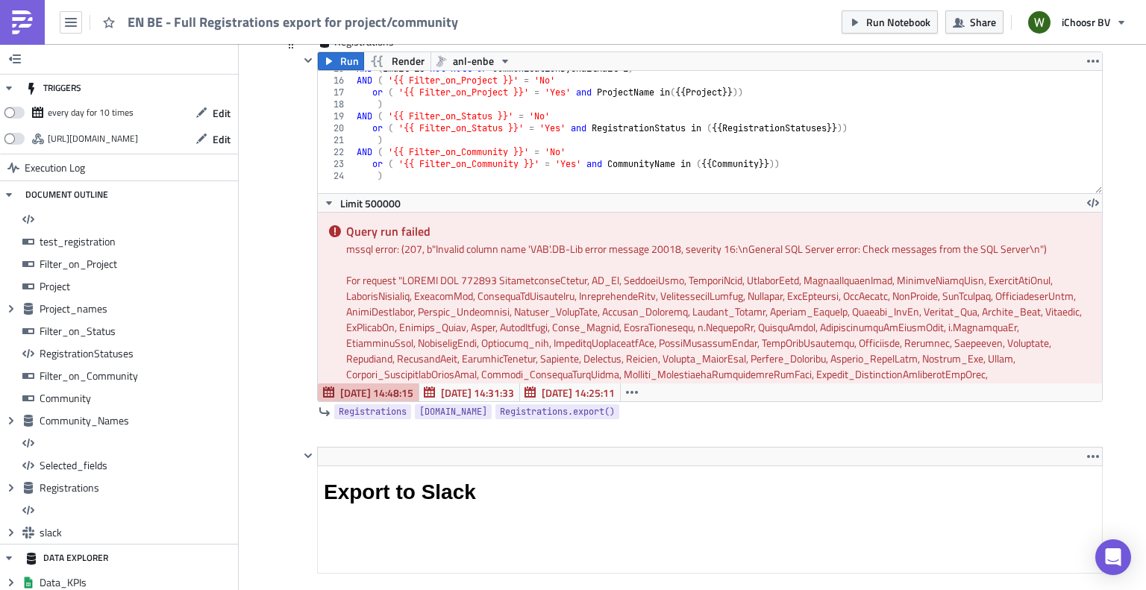
scroll to position [86, 0]
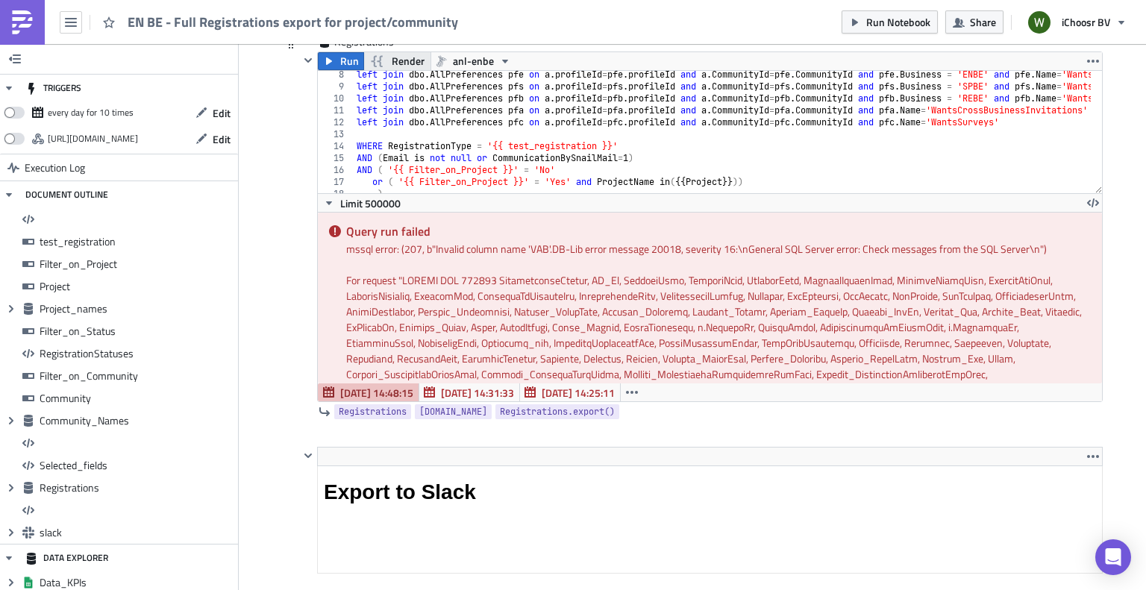
click at [402, 52] on span "Render" at bounding box center [408, 61] width 33 height 18
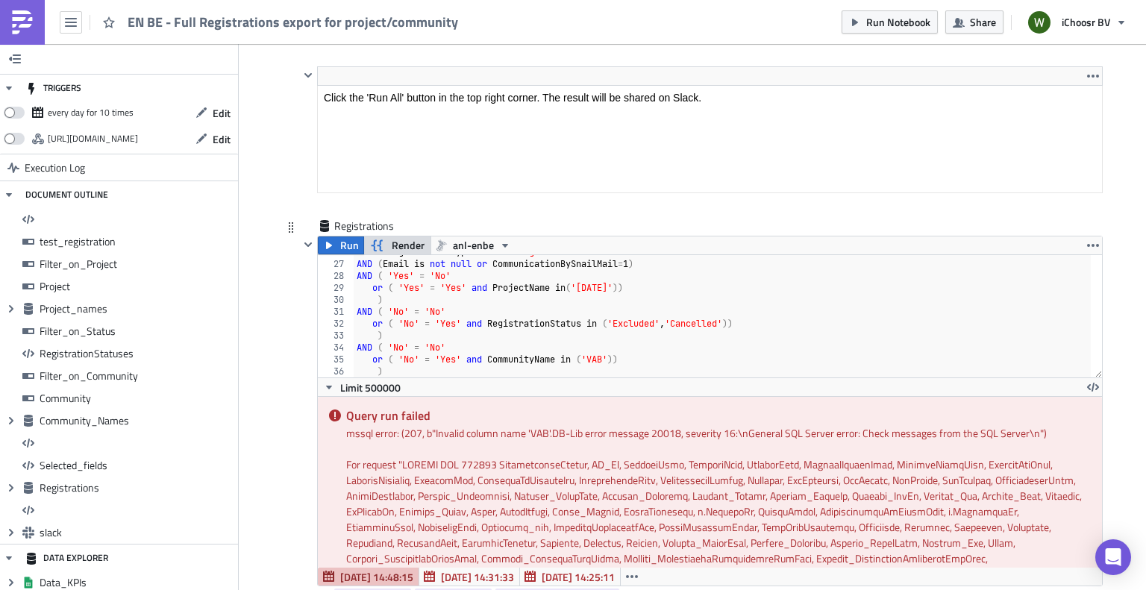
scroll to position [8285, 0]
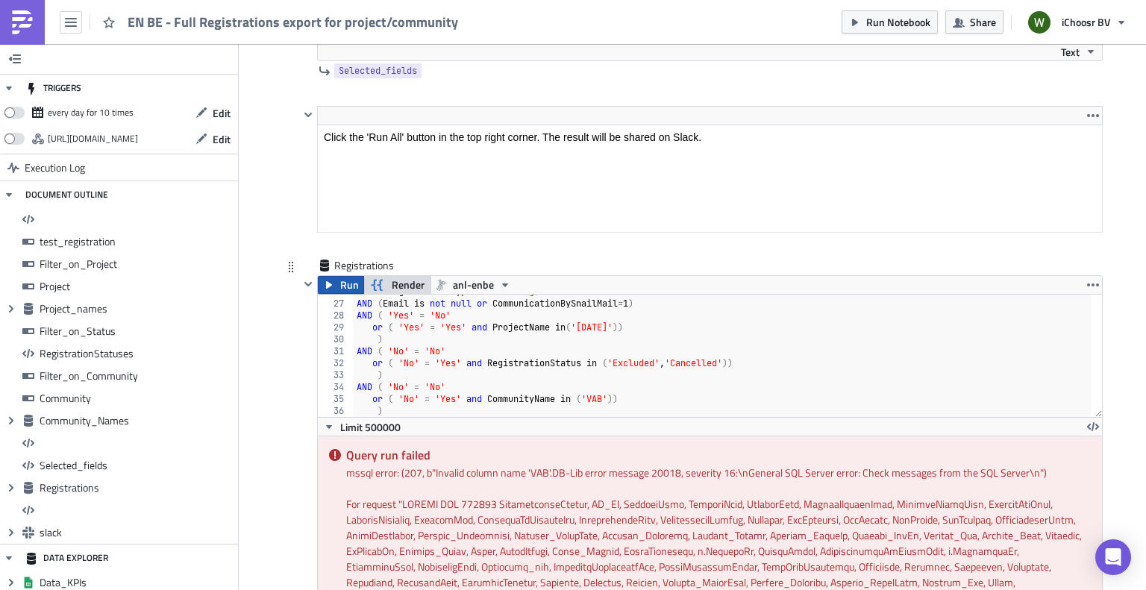
click at [326, 279] on icon "button" at bounding box center [329, 285] width 12 height 12
